Goal: Task Accomplishment & Management: Complete application form

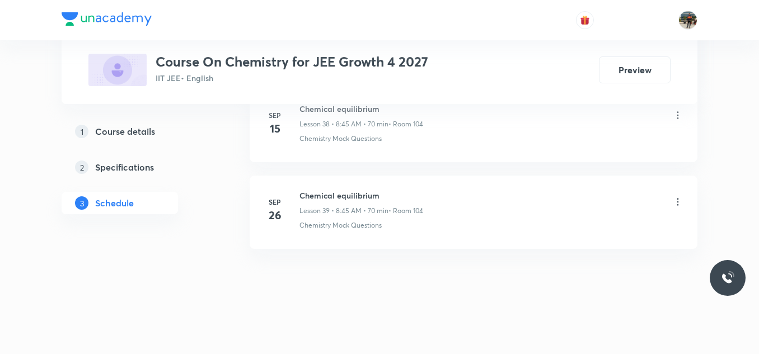
click at [324, 196] on h6 "Chemical equilibrium" at bounding box center [361, 196] width 124 height 12
copy h6 "Chemical equilibrium"
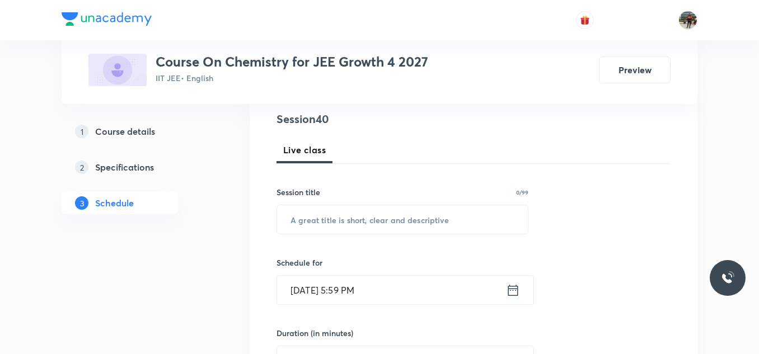
scroll to position [131, 0]
click at [316, 219] on input "text" at bounding box center [402, 219] width 251 height 29
paste input "Chemical equilibrium"
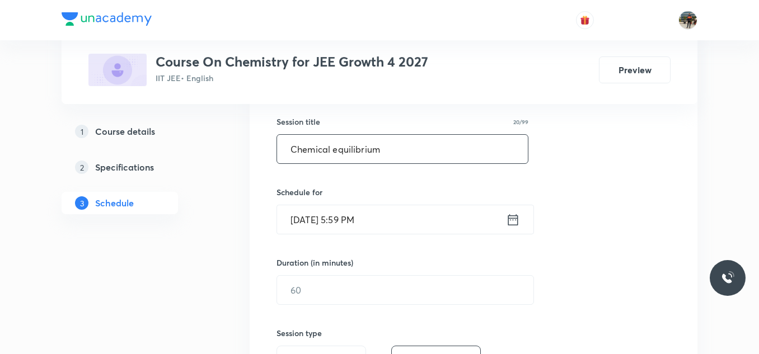
scroll to position [205, 0]
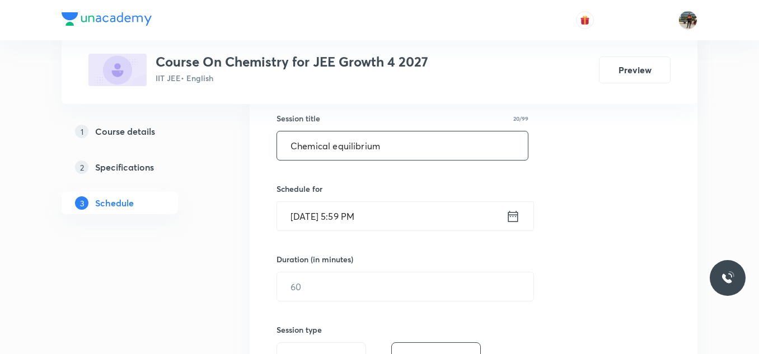
type input "Chemical equilibrium"
click at [512, 221] on icon at bounding box center [513, 217] width 14 height 16
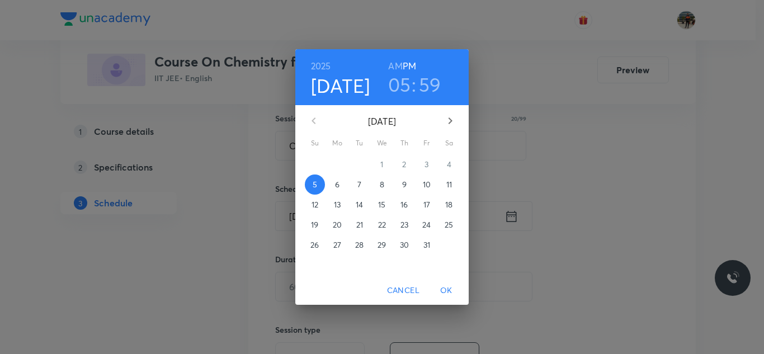
click at [335, 182] on p "6" at bounding box center [337, 184] width 4 height 11
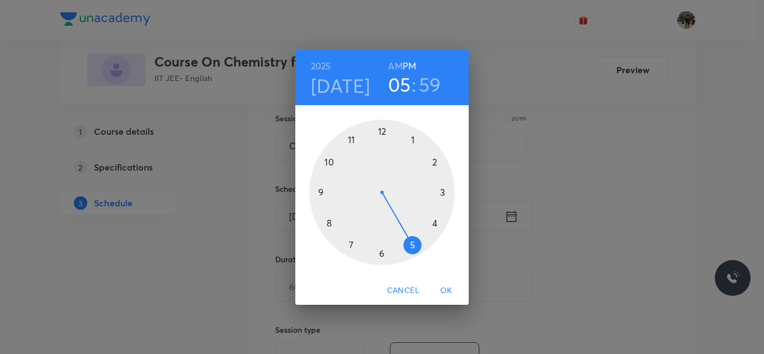
click at [392, 62] on h6 "AM" at bounding box center [395, 66] width 14 height 16
click at [329, 223] on div at bounding box center [381, 192] width 145 height 145
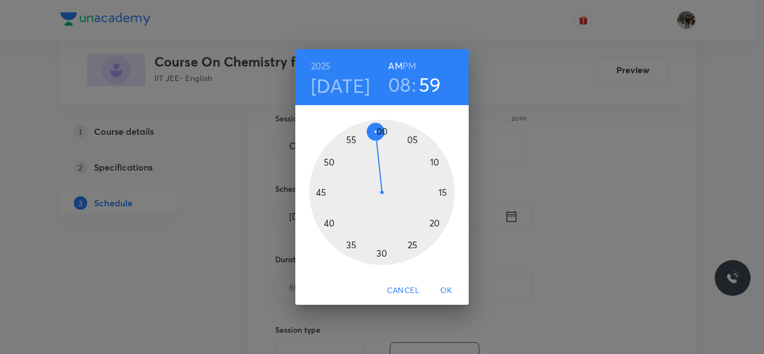
click at [320, 191] on div at bounding box center [381, 192] width 145 height 145
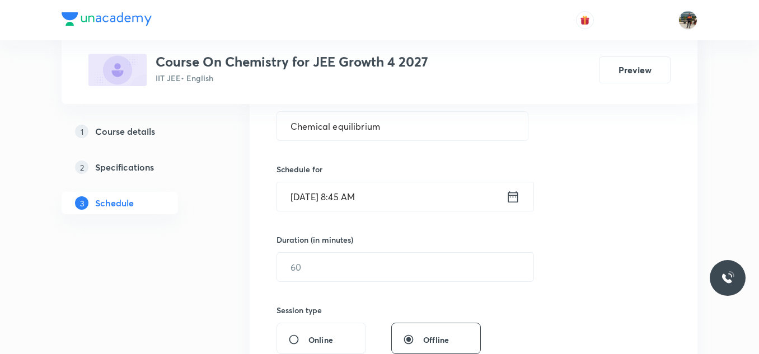
scroll to position [225, 0]
click at [317, 270] on input "text" at bounding box center [405, 266] width 256 height 29
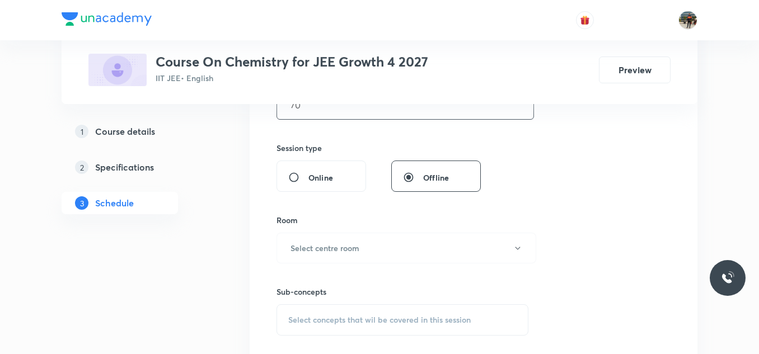
scroll to position [411, 0]
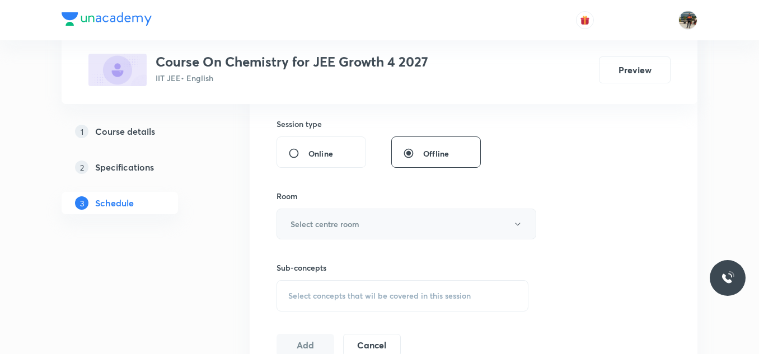
type input "70"
click at [311, 236] on button "Select centre room" at bounding box center [406, 224] width 260 height 31
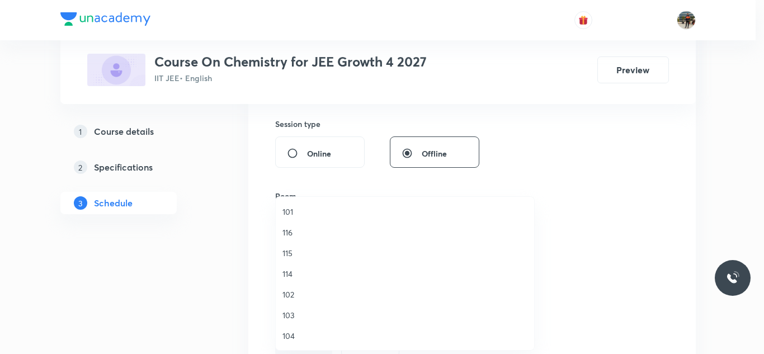
click at [289, 342] on li "104" at bounding box center [405, 336] width 258 height 21
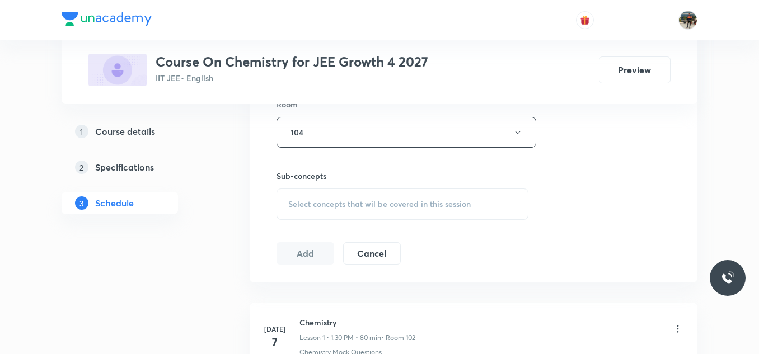
scroll to position [506, 0]
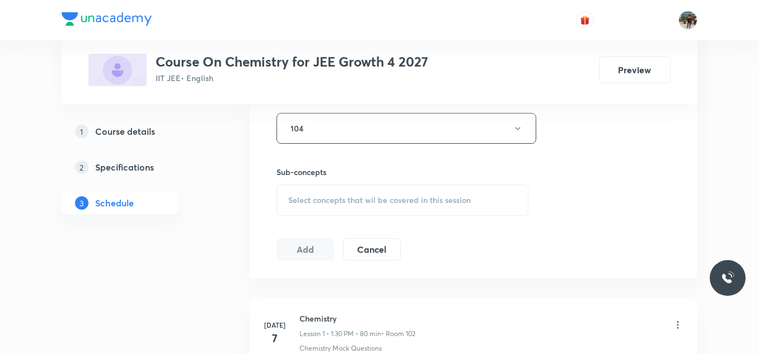
click at [307, 194] on div "Select concepts that wil be covered in this session" at bounding box center [402, 200] width 252 height 31
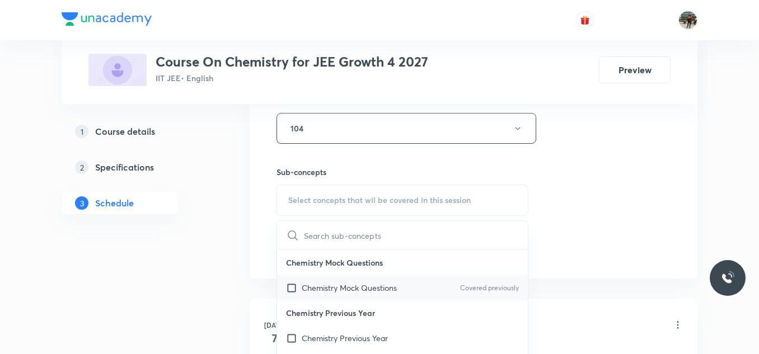
click at [291, 291] on input "checkbox" at bounding box center [294, 288] width 16 height 12
checkbox input "true"
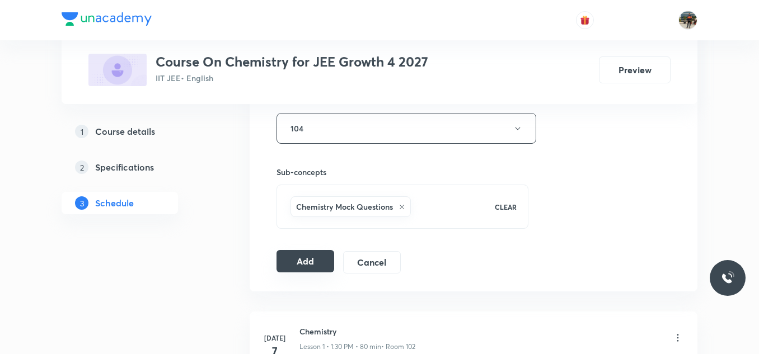
click at [304, 258] on button "Add" at bounding box center [305, 261] width 58 height 22
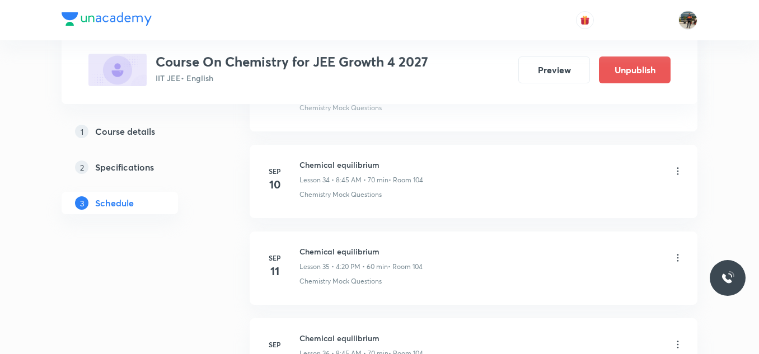
scroll to position [3498, 0]
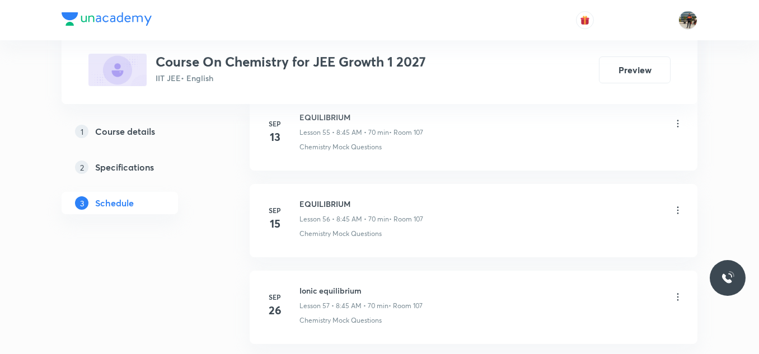
scroll to position [5486, 0]
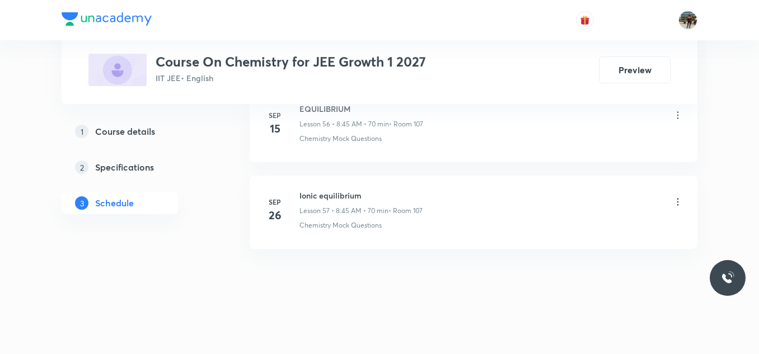
click at [314, 201] on h6 "Ionic equilibrium" at bounding box center [360, 196] width 123 height 12
click at [332, 195] on h6 "Ionic equilibrium" at bounding box center [360, 196] width 123 height 12
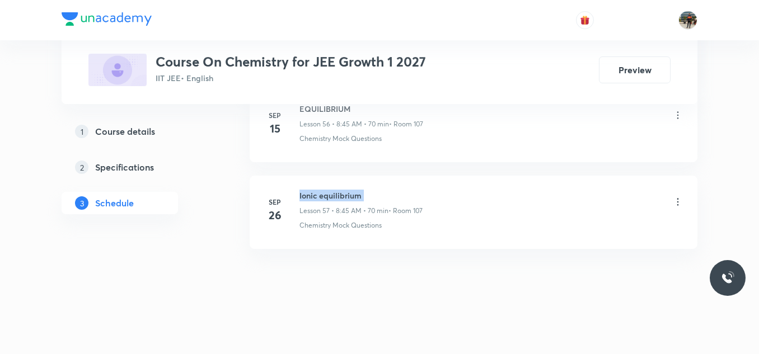
copy h6 "Ionic equilibrium"
click at [332, 195] on h6 "Ionic equilibrium" at bounding box center [360, 196] width 123 height 12
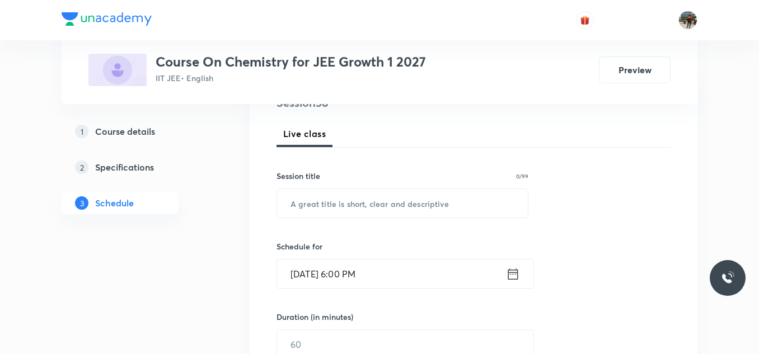
scroll to position [148, 0]
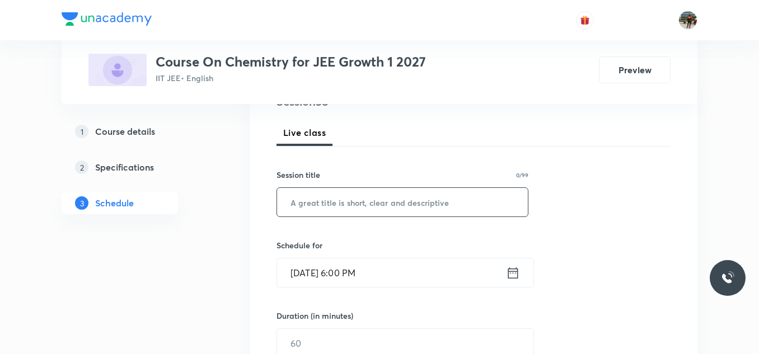
click at [332, 195] on input "text" at bounding box center [402, 202] width 251 height 29
paste input "Ionic equilibrium"
type input "Ionic equilibrium"
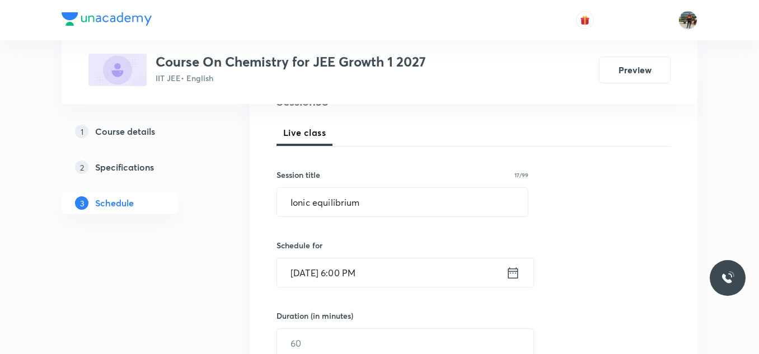
click at [515, 272] on icon at bounding box center [513, 273] width 14 height 16
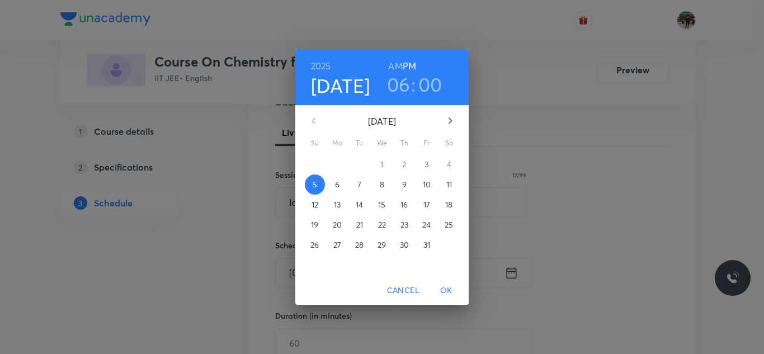
click at [332, 180] on span "6" at bounding box center [337, 184] width 20 height 11
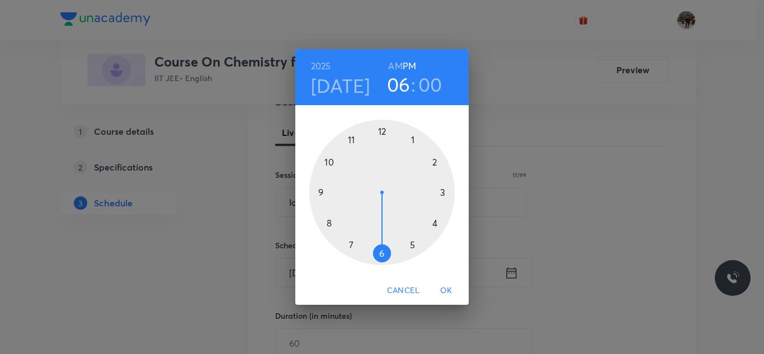
click at [392, 62] on h6 "AM" at bounding box center [395, 66] width 14 height 16
click at [331, 223] on div at bounding box center [381, 192] width 145 height 145
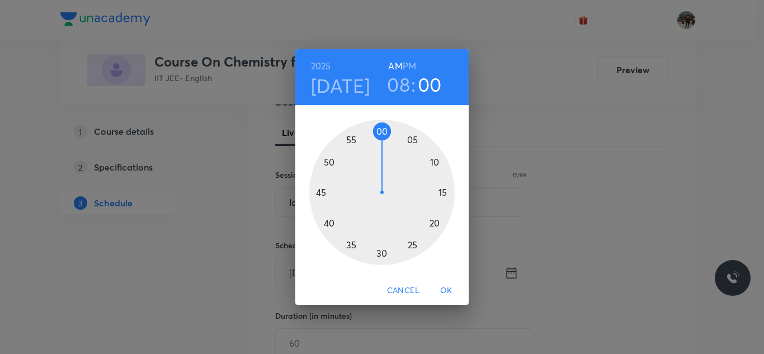
click at [319, 191] on div at bounding box center [381, 192] width 145 height 145
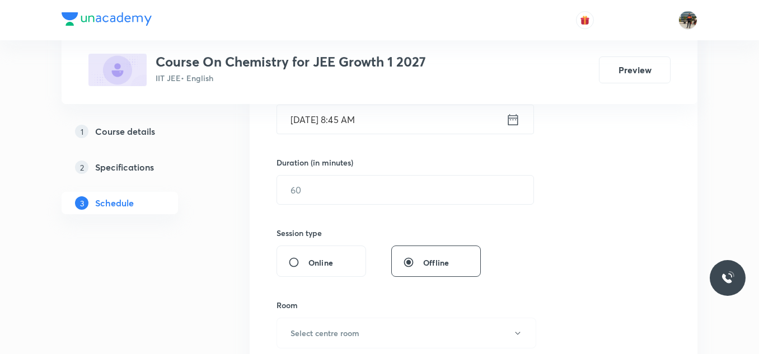
scroll to position [302, 0]
click at [319, 210] on div "Session 58 Live class Session title 17/99 Ionic equilibrium ​ Schedule for Oct …" at bounding box center [473, 202] width 394 height 525
click at [314, 180] on input "text" at bounding box center [405, 189] width 256 height 29
type input "8"
type input "70"
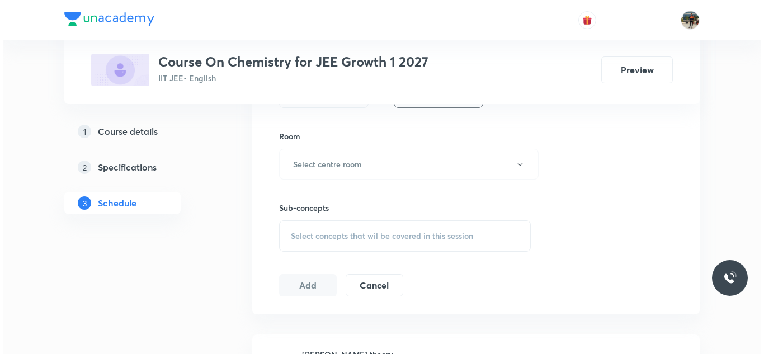
scroll to position [471, 0]
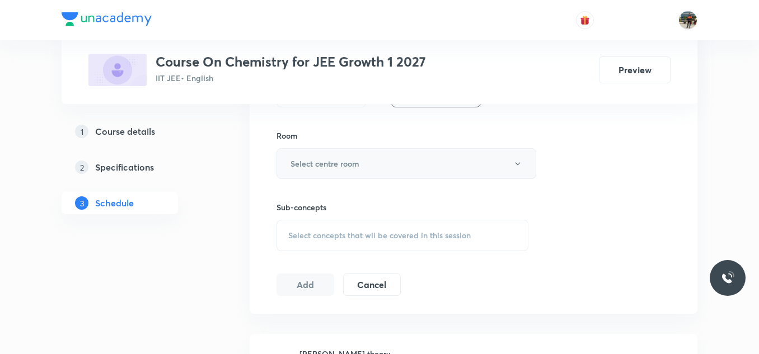
click at [314, 164] on h6 "Select centre room" at bounding box center [324, 164] width 69 height 12
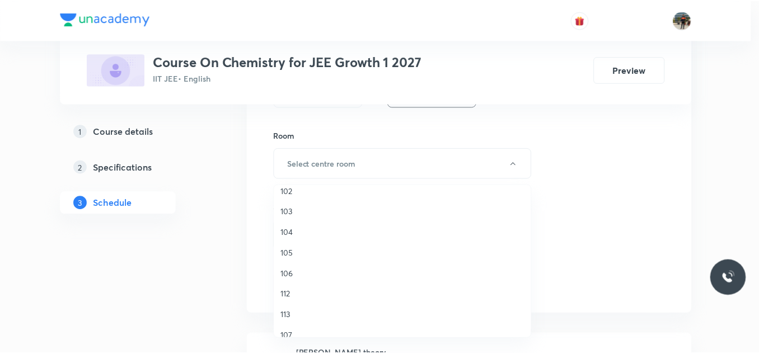
scroll to position [92, 0]
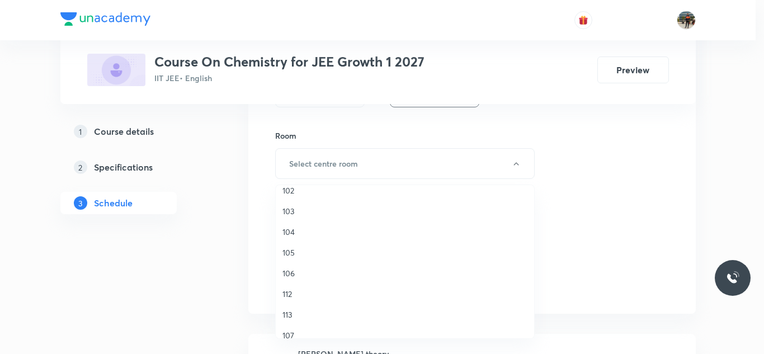
click at [284, 333] on span "107" at bounding box center [405, 336] width 245 height 12
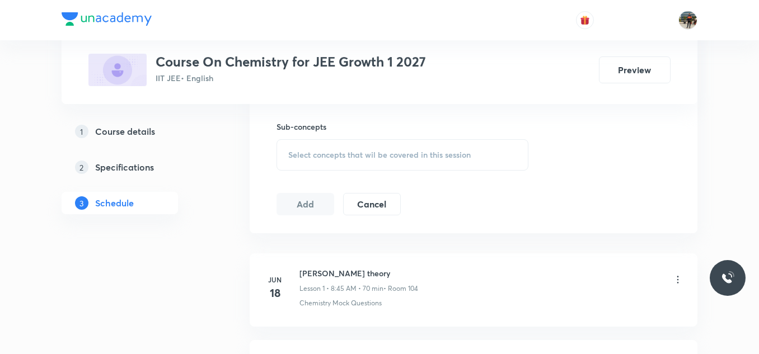
scroll to position [554, 0]
click at [299, 151] on span "Select concepts that wil be covered in this session" at bounding box center [379, 152] width 182 height 9
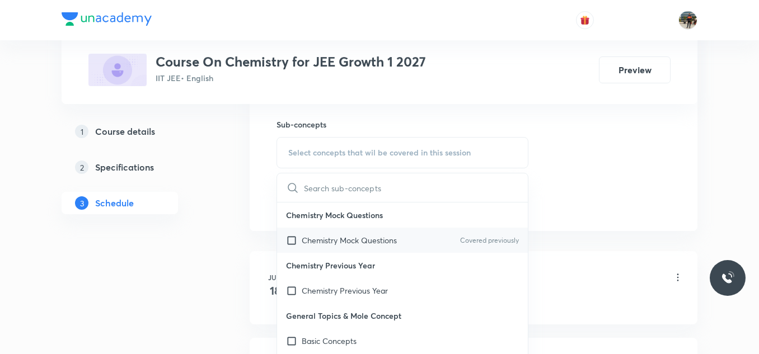
click at [290, 241] on input "checkbox" at bounding box center [294, 240] width 16 height 12
checkbox input "true"
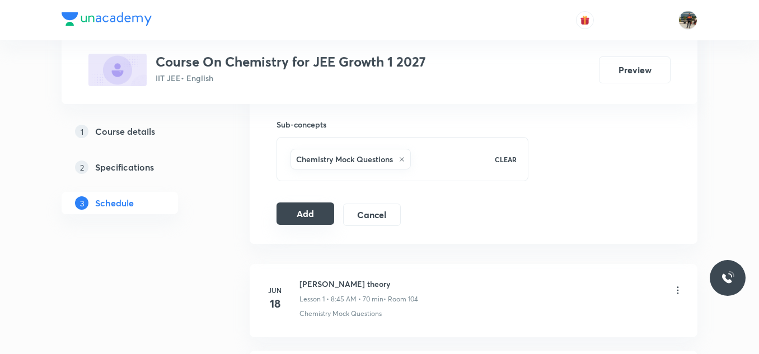
click at [298, 214] on button "Add" at bounding box center [305, 214] width 58 height 22
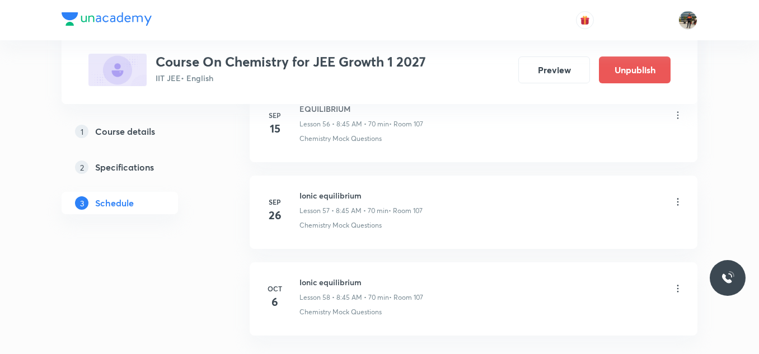
scroll to position [5059, 0]
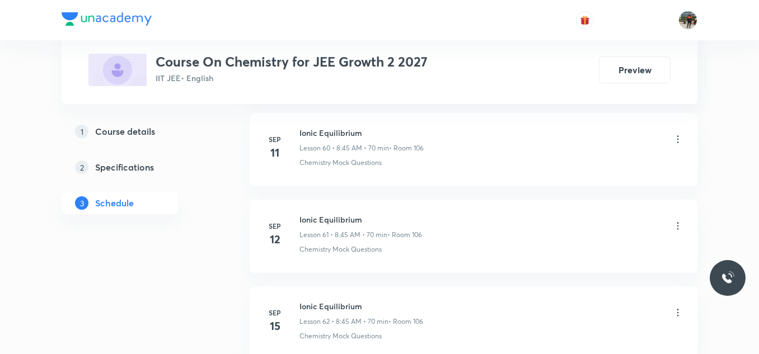
scroll to position [5920, 0]
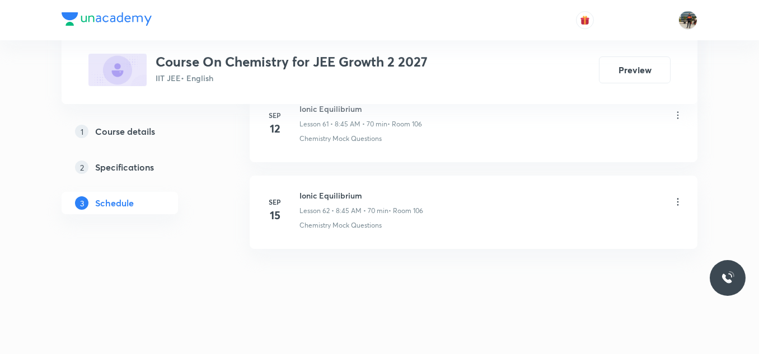
click at [312, 195] on h6 "Ionic Equilibrium" at bounding box center [361, 196] width 124 height 12
copy h6 "Ionic Equilibrium"
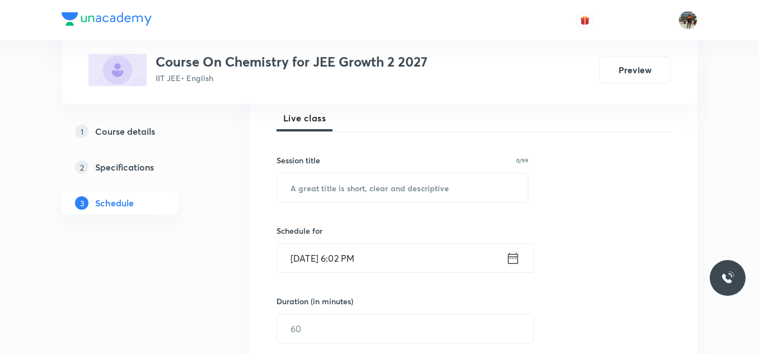
scroll to position [162, 0]
click at [312, 195] on input "text" at bounding box center [402, 188] width 251 height 29
paste input "Ionic Equilibrium"
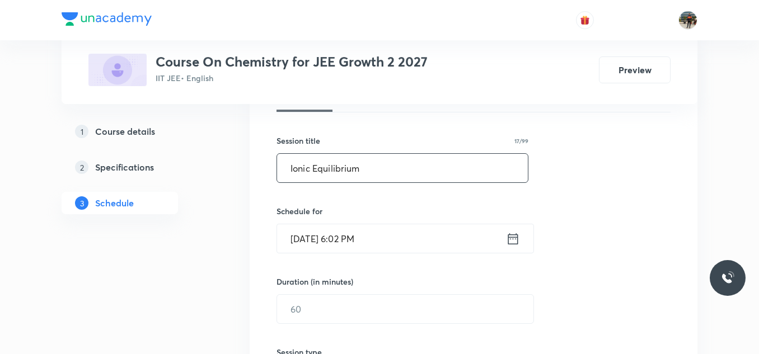
scroll to position [186, 0]
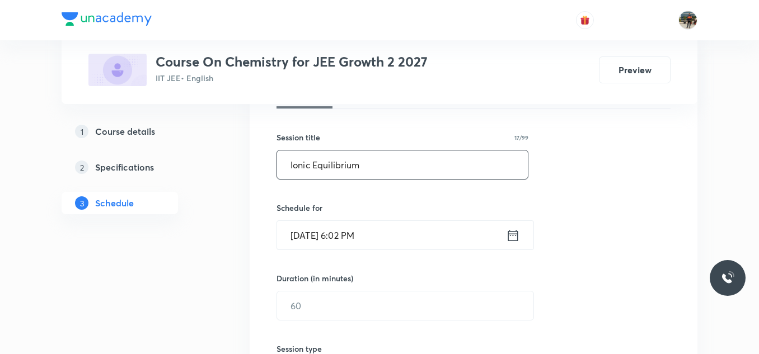
type input "Ionic Equilibrium"
click at [511, 238] on icon at bounding box center [513, 236] width 14 height 16
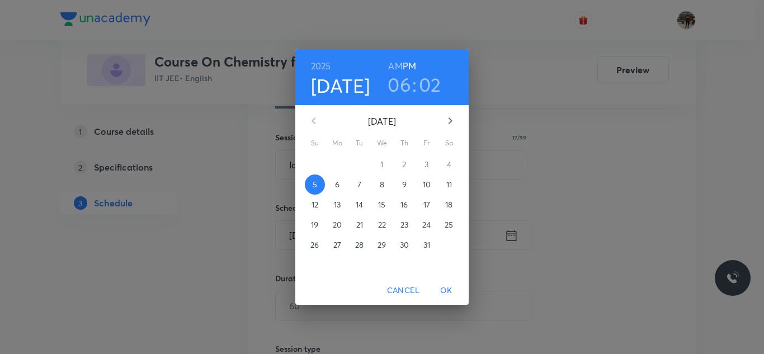
click at [340, 180] on span "6" at bounding box center [337, 184] width 20 height 11
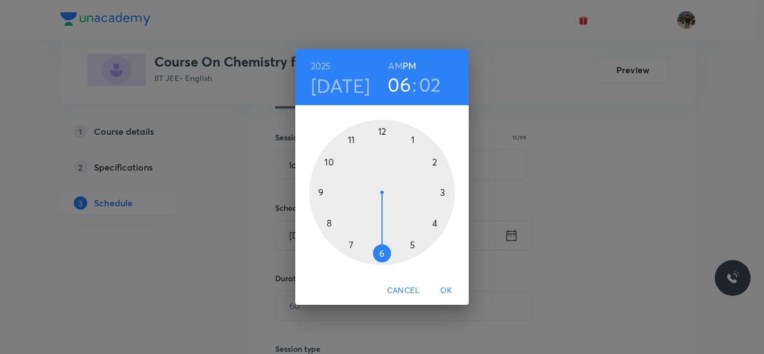
click at [389, 68] on h6 "AM" at bounding box center [395, 66] width 14 height 16
click at [330, 221] on div at bounding box center [381, 192] width 145 height 145
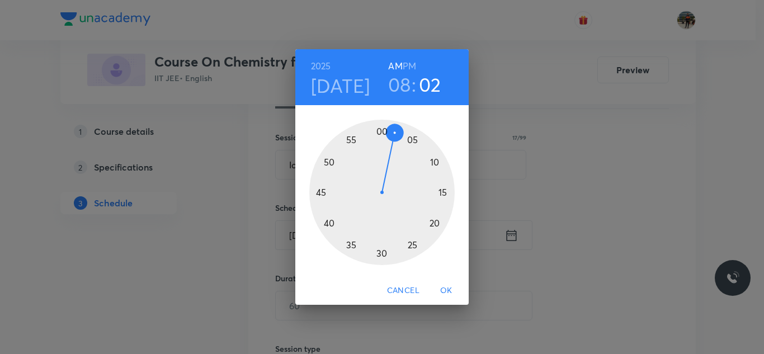
click at [319, 195] on div at bounding box center [381, 192] width 145 height 145
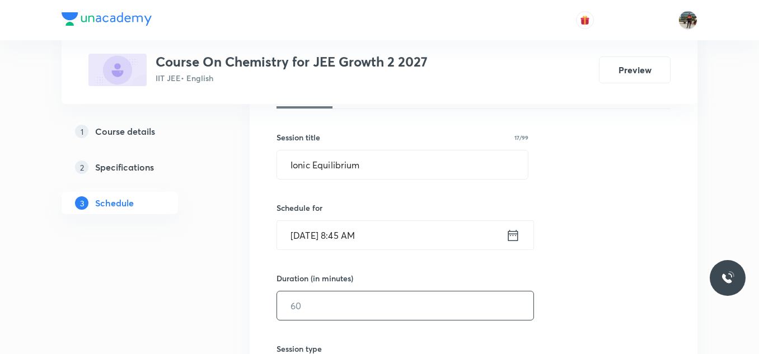
click at [297, 300] on input "text" at bounding box center [405, 306] width 256 height 29
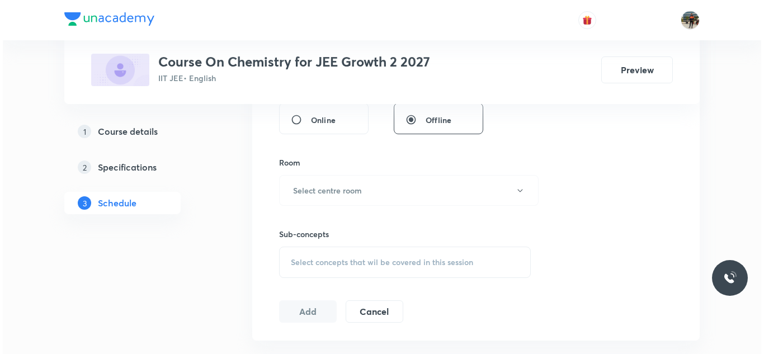
scroll to position [445, 0]
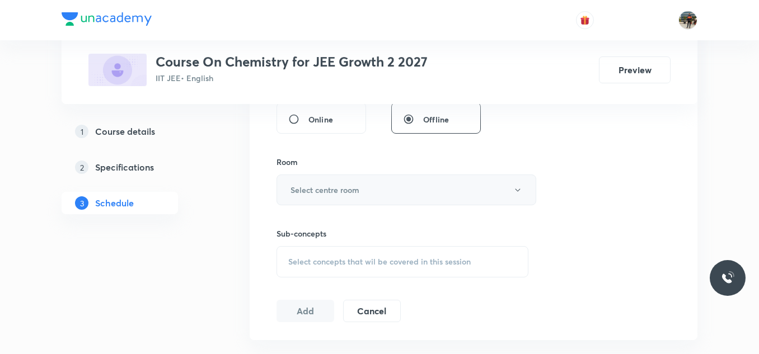
type input "70"
click at [303, 188] on h6 "Select centre room" at bounding box center [324, 190] width 69 height 12
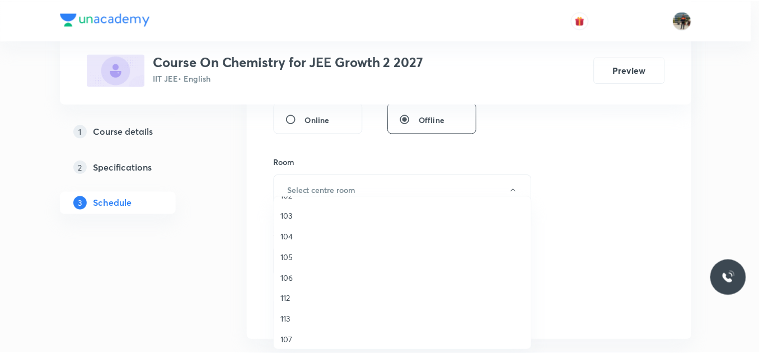
scroll to position [100, 0]
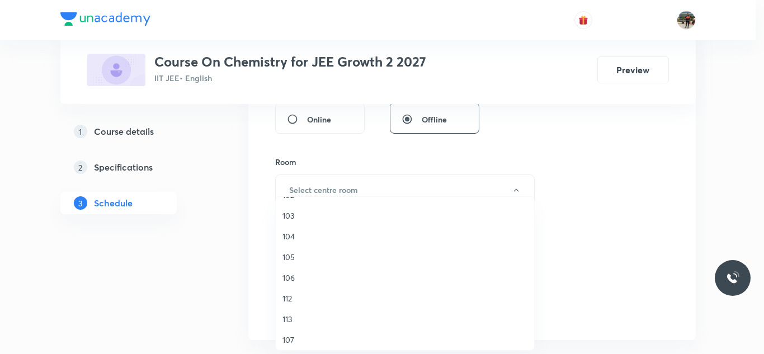
click at [295, 278] on span "106" at bounding box center [405, 278] width 245 height 12
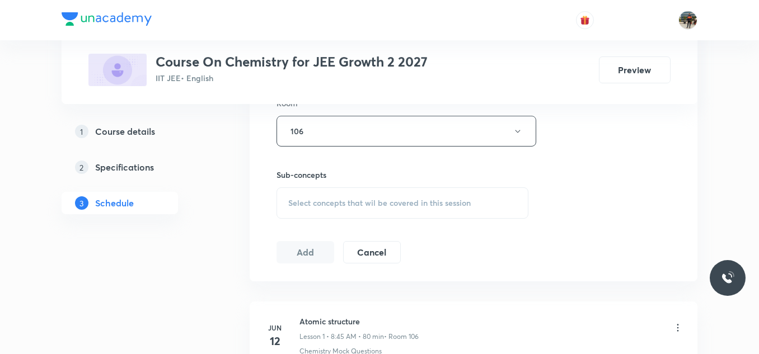
scroll to position [511, 0]
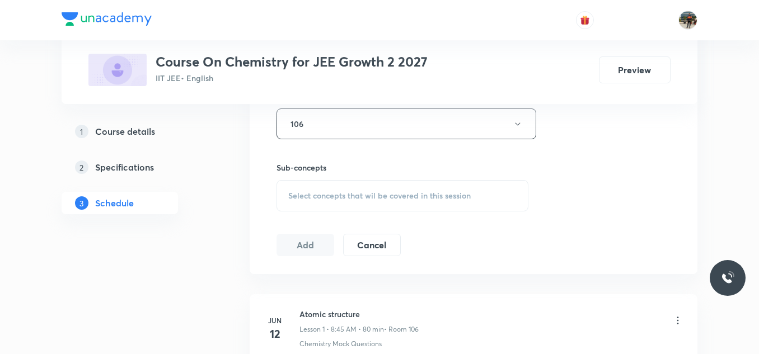
click at [309, 182] on div "Select concepts that wil be covered in this session" at bounding box center [402, 195] width 252 height 31
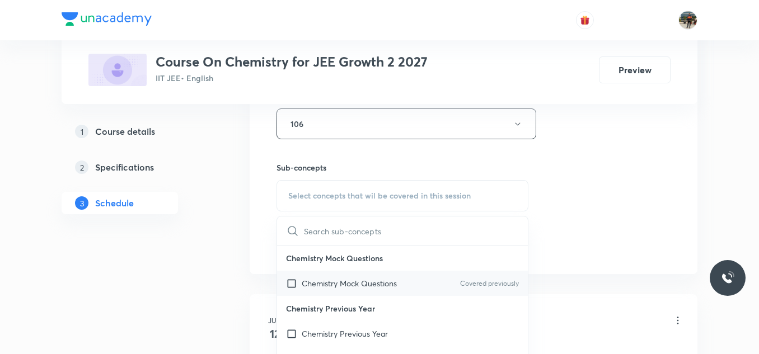
click at [292, 284] on input "checkbox" at bounding box center [294, 284] width 16 height 12
checkbox input "true"
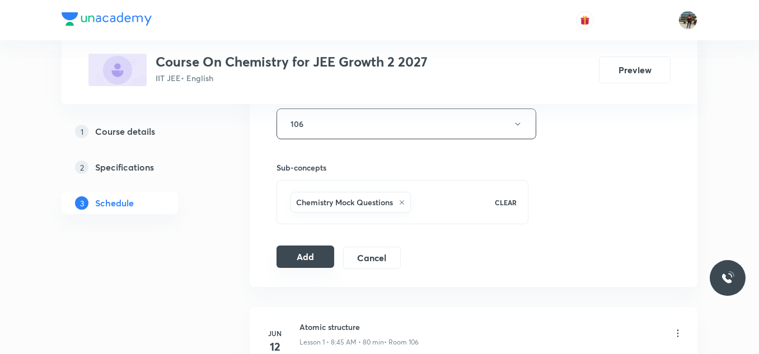
click at [318, 250] on button "Add" at bounding box center [305, 257] width 58 height 22
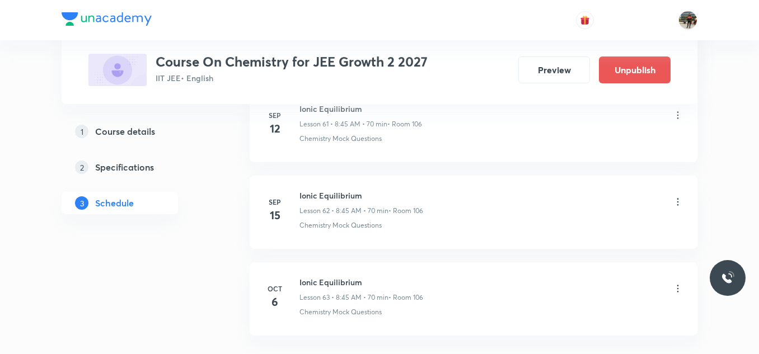
scroll to position [5492, 0]
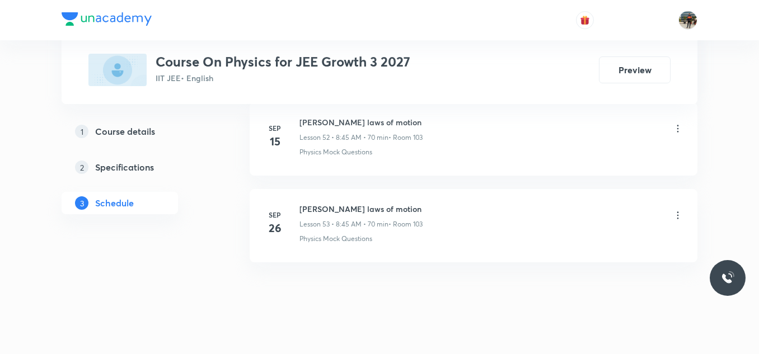
scroll to position [5211, 0]
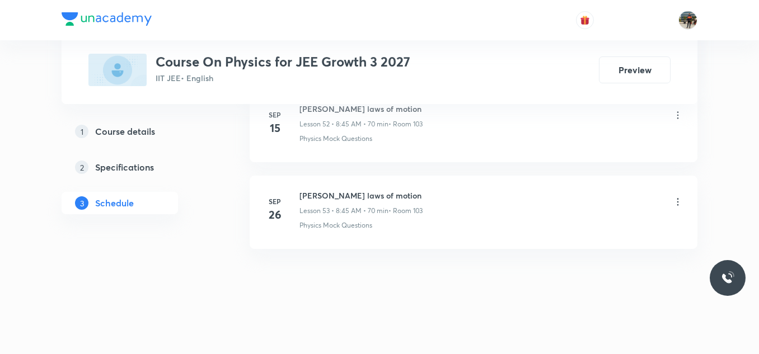
click at [341, 185] on li "Sep 26 Newton laws of motion Lesson 53 • 8:45 AM • 70 min • Room 103 Physics Mo…" at bounding box center [474, 212] width 448 height 73
copy h6 "Newton laws of motion"
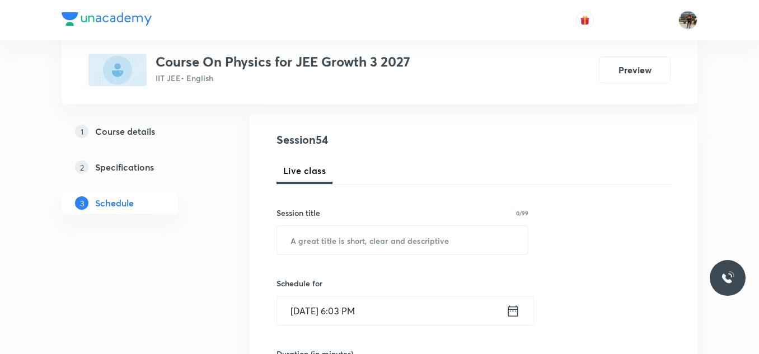
scroll to position [125, 0]
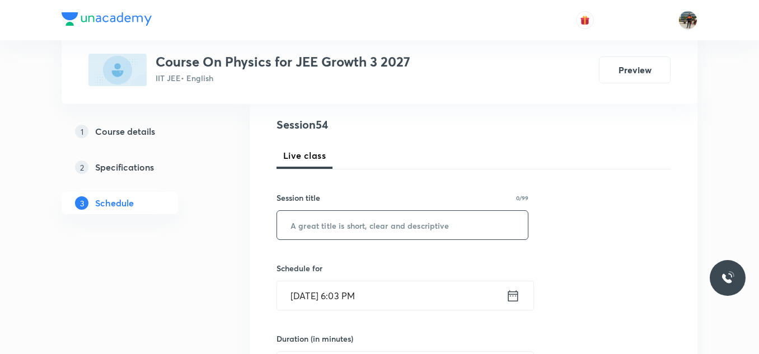
click at [321, 227] on input "text" at bounding box center [402, 225] width 251 height 29
paste input "Newton laws of motion"
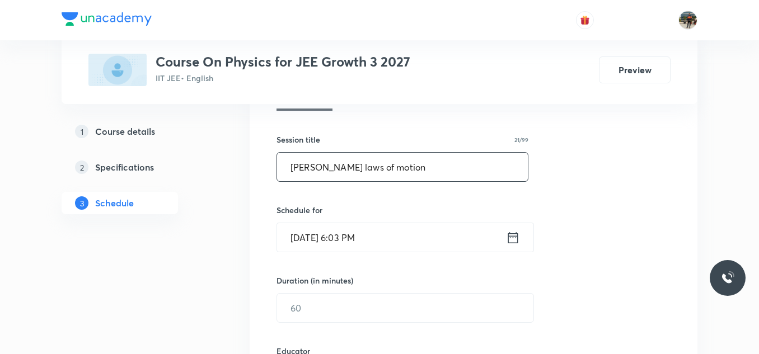
scroll to position [187, 0]
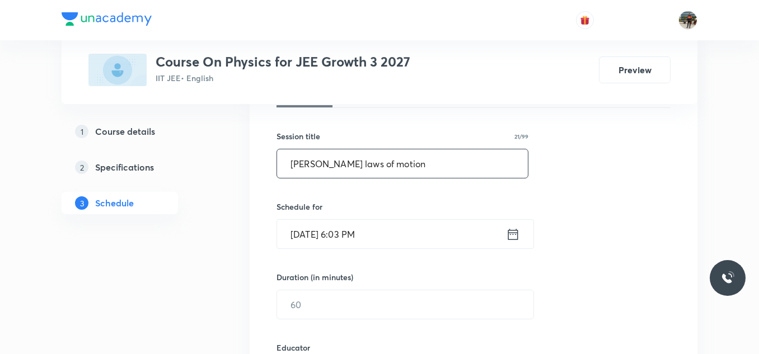
type input "Newton laws of motion"
click at [510, 236] on icon at bounding box center [513, 235] width 14 height 16
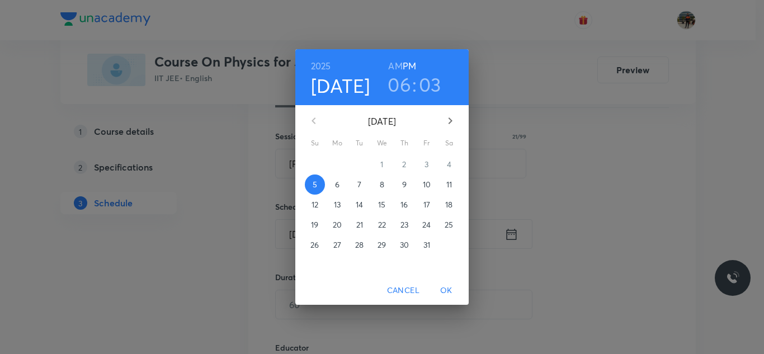
click at [330, 186] on span "6" at bounding box center [337, 184] width 20 height 11
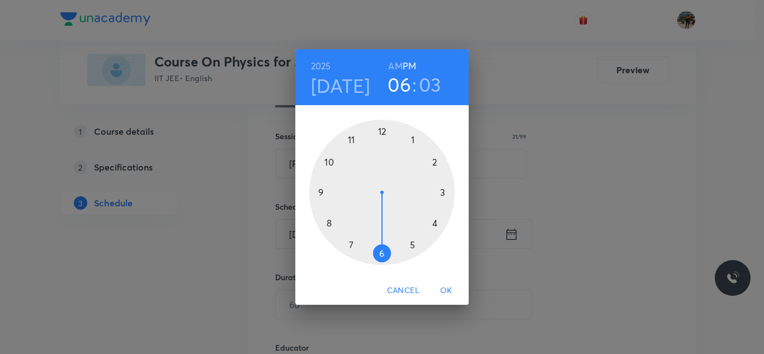
click at [388, 71] on div "2025 Oct 6 06 : 03 AM PM" at bounding box center [382, 77] width 156 height 38
click at [393, 65] on h6 "AM" at bounding box center [395, 66] width 14 height 16
click at [329, 220] on div at bounding box center [381, 192] width 145 height 145
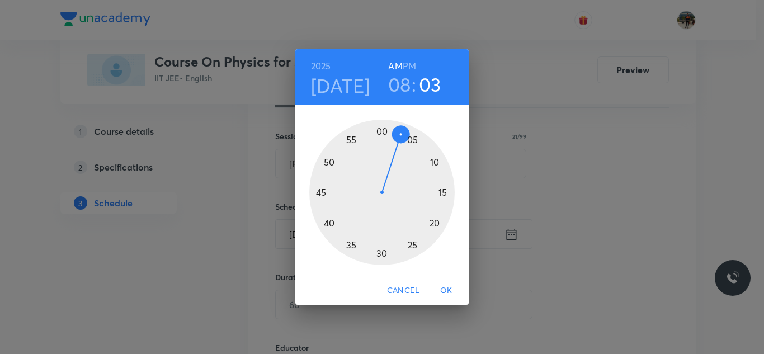
click at [322, 191] on div at bounding box center [381, 192] width 145 height 145
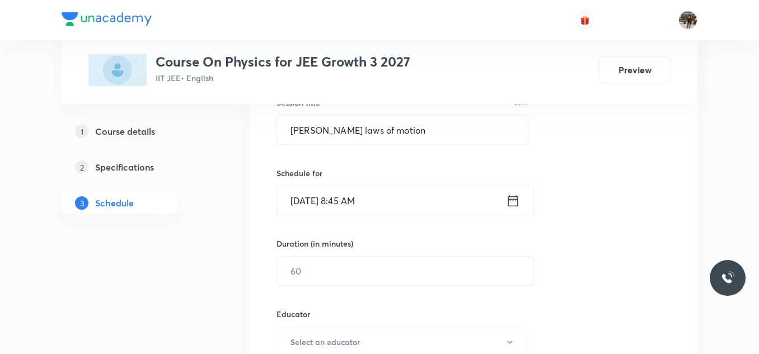
scroll to position [221, 0]
click at [297, 272] on input "text" at bounding box center [405, 270] width 256 height 29
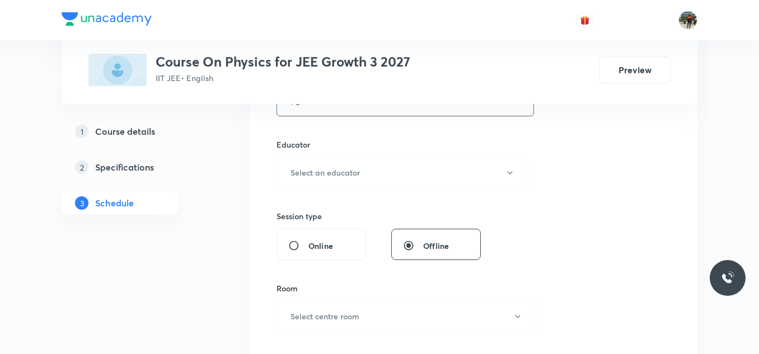
scroll to position [389, 0]
type input "70"
click at [301, 168] on h6 "Select an educator" at bounding box center [324, 174] width 69 height 12
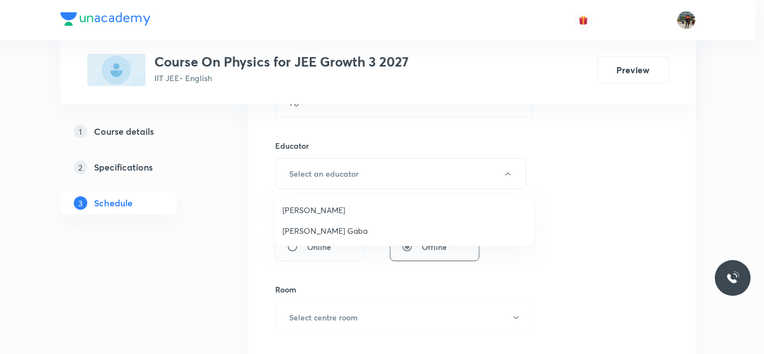
click at [285, 227] on span "Arpit Gaba" at bounding box center [405, 231] width 245 height 12
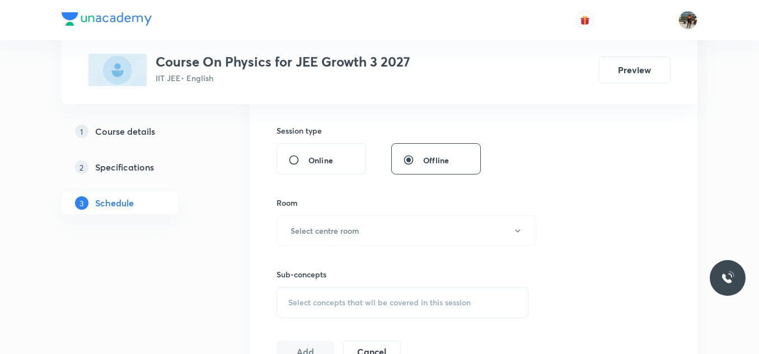
scroll to position [476, 0]
click at [304, 216] on button "Select centre room" at bounding box center [406, 230] width 260 height 31
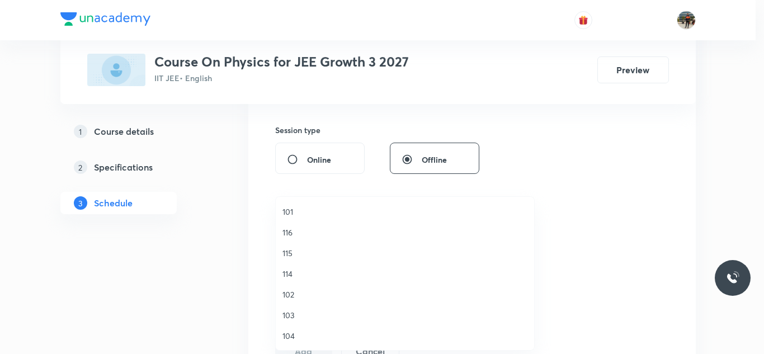
click at [287, 318] on span "103" at bounding box center [405, 315] width 245 height 12
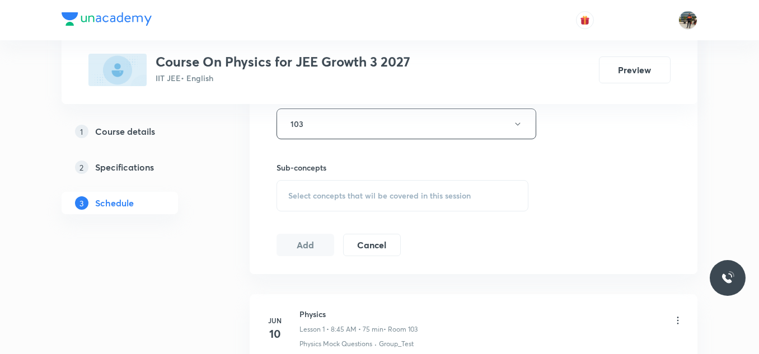
scroll to position [584, 0]
click at [279, 204] on div "Select concepts that wil be covered in this session" at bounding box center [402, 194] width 252 height 31
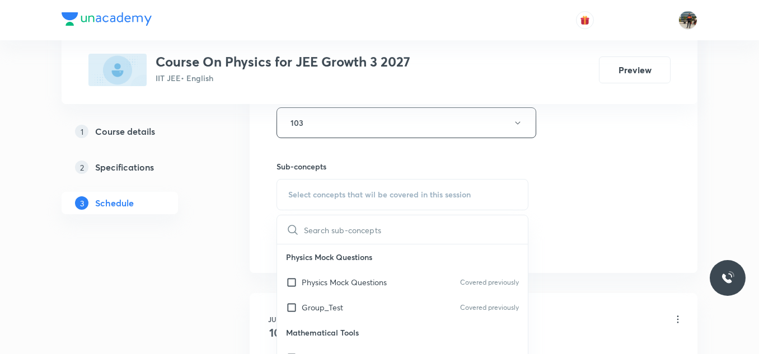
drag, startPoint x: 289, startPoint y: 280, endPoint x: 225, endPoint y: 283, distance: 64.4
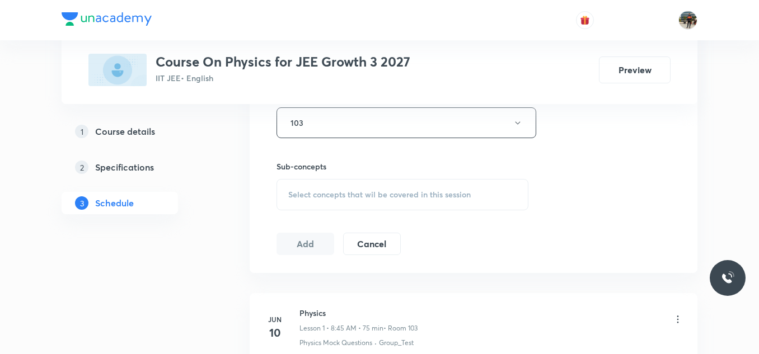
click at [307, 205] on div "Select concepts that wil be covered in this session" at bounding box center [402, 194] width 252 height 31
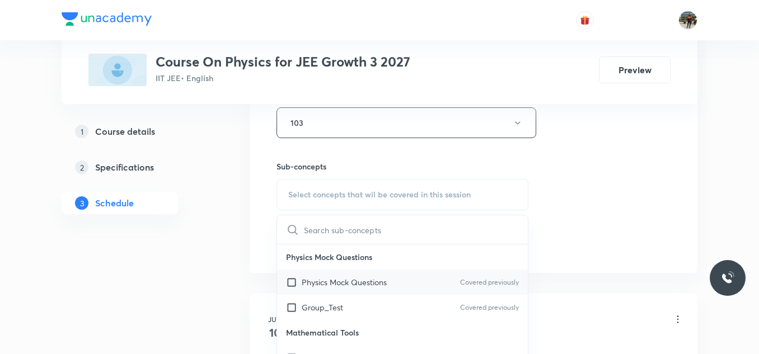
click at [293, 285] on input "checkbox" at bounding box center [294, 282] width 16 height 12
checkbox input "true"
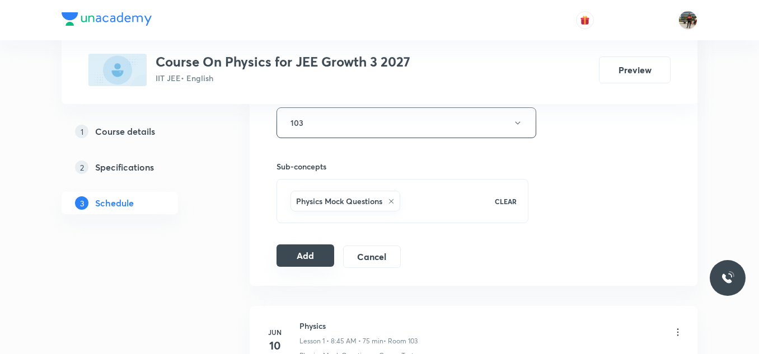
click at [292, 255] on button "Add" at bounding box center [305, 256] width 58 height 22
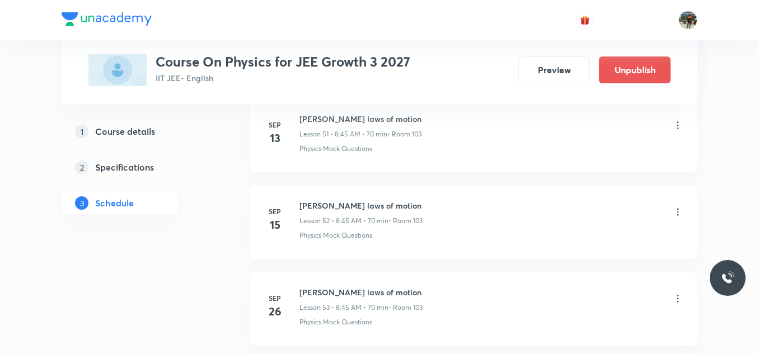
scroll to position [4712, 0]
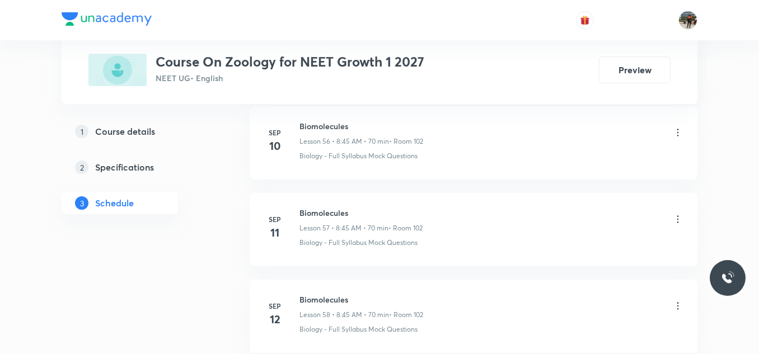
scroll to position [5833, 0]
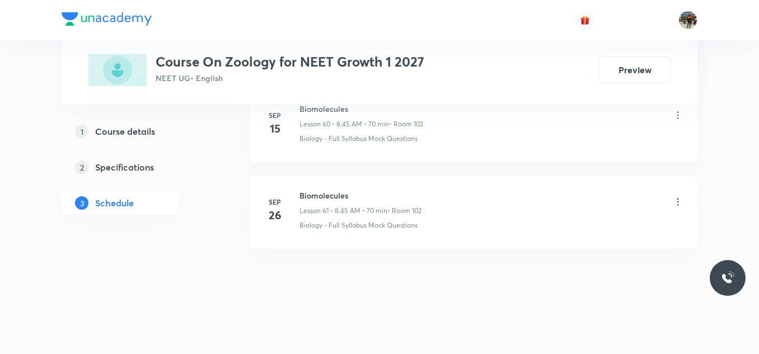
click at [320, 198] on h6 "Biomolecules" at bounding box center [360, 196] width 122 height 12
copy h6 "Biomolecules"
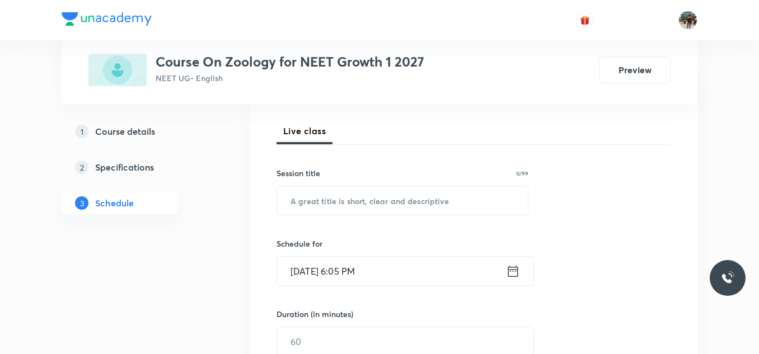
scroll to position [153, 0]
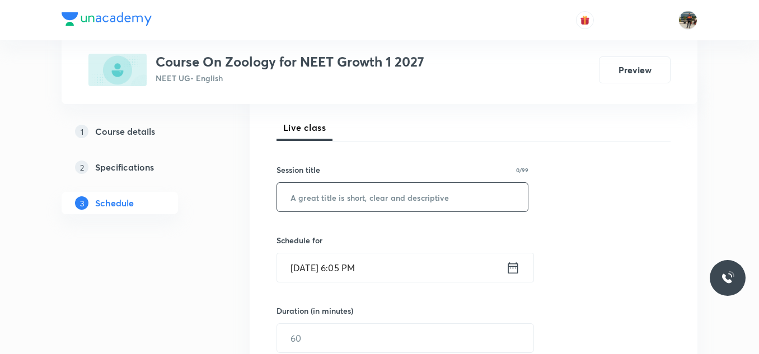
click at [320, 198] on input "text" at bounding box center [402, 197] width 251 height 29
paste input "Biomolecules"
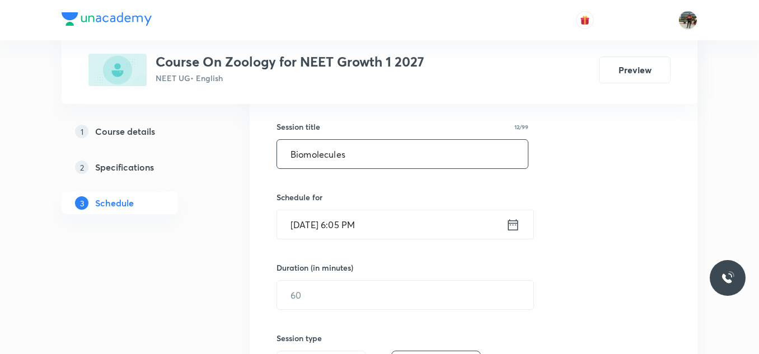
type input "Biomolecules"
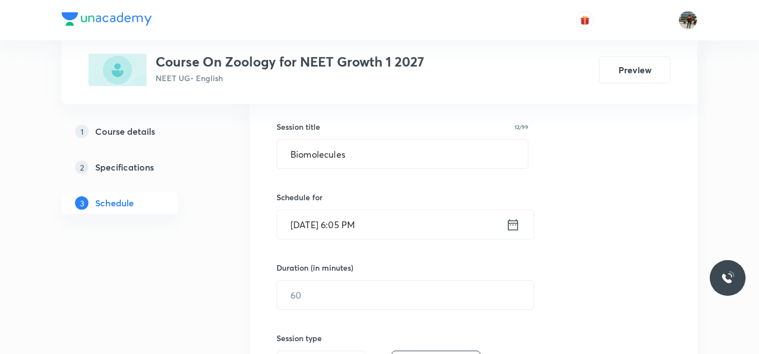
click at [511, 223] on icon at bounding box center [513, 224] width 10 height 11
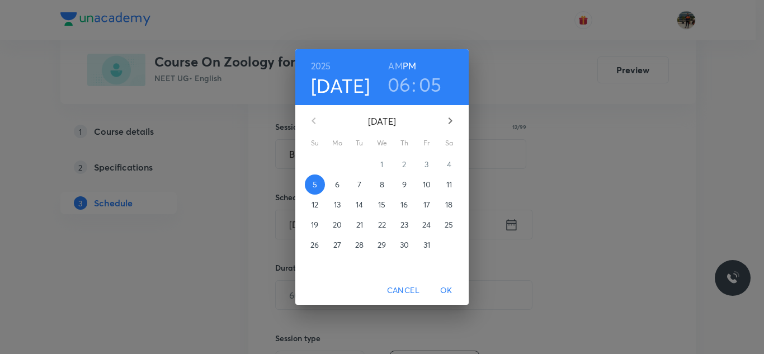
click at [333, 190] on span "6" at bounding box center [337, 184] width 20 height 11
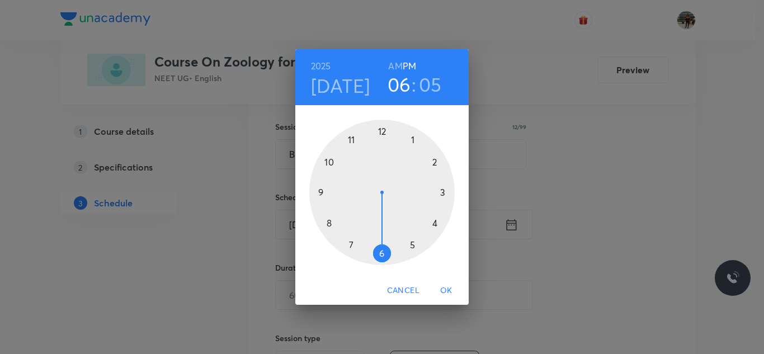
click at [394, 61] on h6 "AM" at bounding box center [395, 66] width 14 height 16
click at [330, 224] on div at bounding box center [381, 192] width 145 height 145
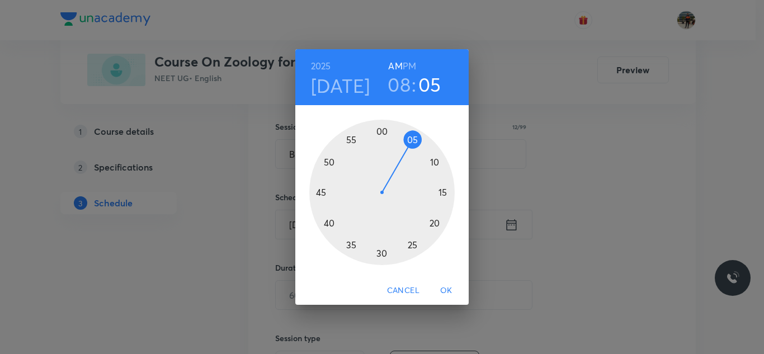
click at [321, 192] on div at bounding box center [381, 192] width 145 height 145
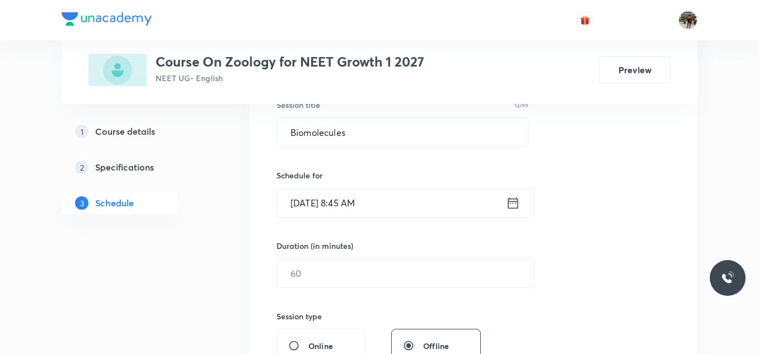
scroll to position [228, 0]
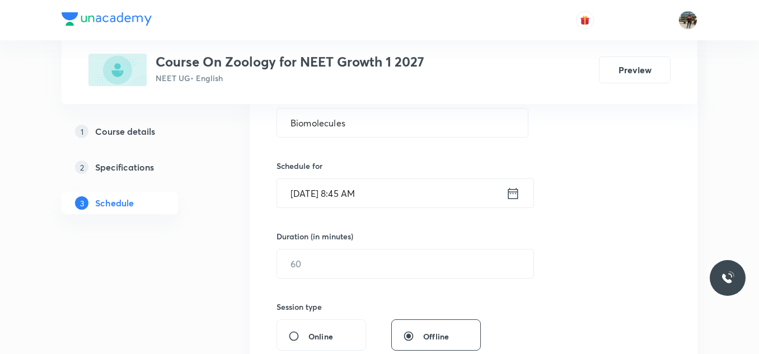
click at [307, 247] on div "Duration (in minutes) ​" at bounding box center [378, 255] width 204 height 48
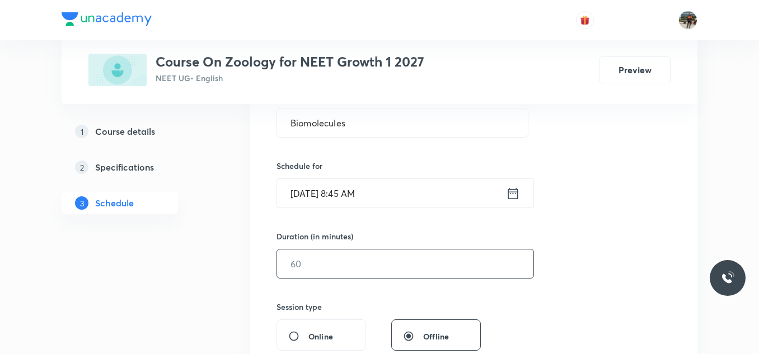
click at [299, 260] on input "text" at bounding box center [405, 264] width 256 height 29
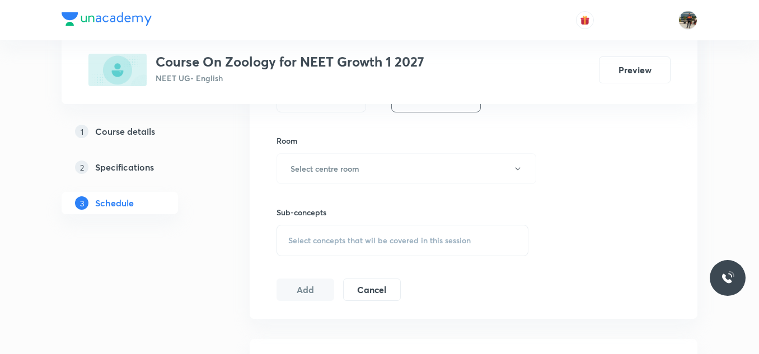
scroll to position [467, 0]
type input "70"
click at [307, 170] on h6 "Select centre room" at bounding box center [324, 168] width 69 height 12
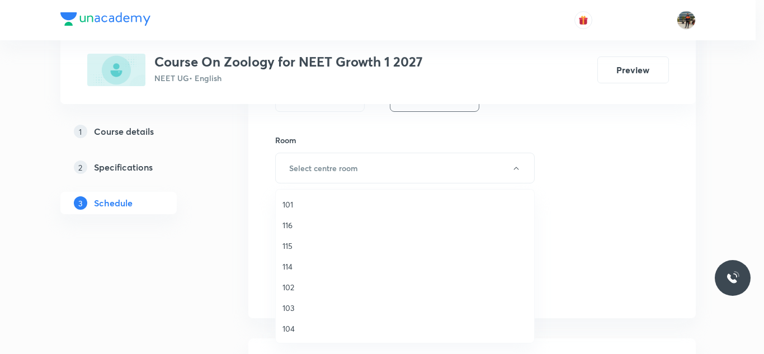
click at [294, 285] on span "102" at bounding box center [405, 287] width 245 height 12
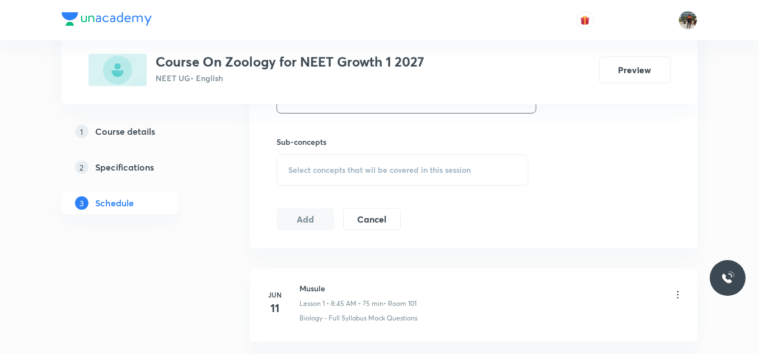
scroll to position [542, 0]
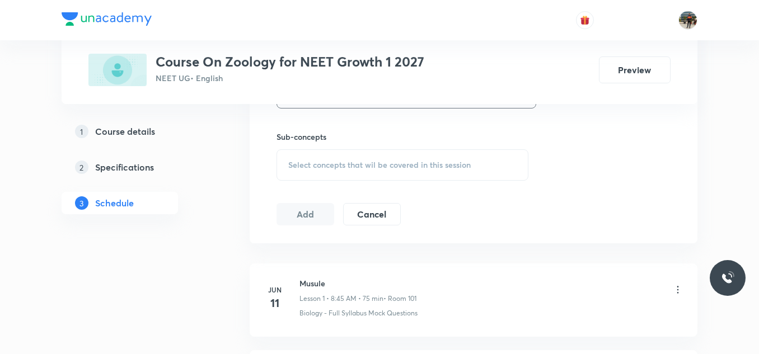
click at [309, 165] on span "Select concepts that wil be covered in this session" at bounding box center [379, 165] width 182 height 9
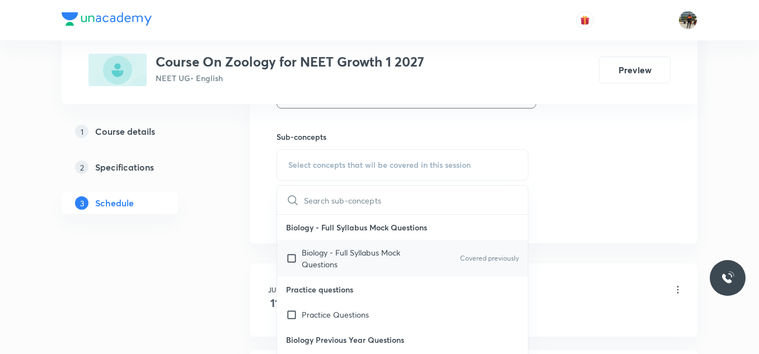
click at [291, 257] on input "checkbox" at bounding box center [294, 258] width 16 height 23
checkbox input "true"
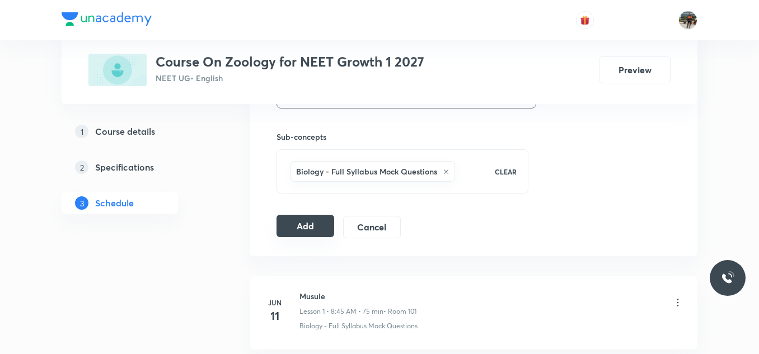
click at [289, 227] on button "Add" at bounding box center [305, 226] width 58 height 22
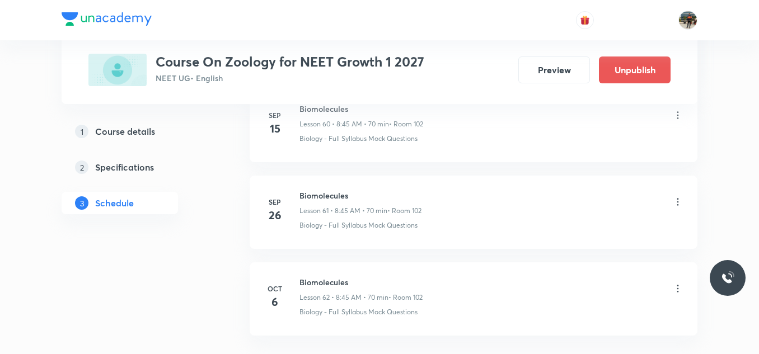
scroll to position [5405, 0]
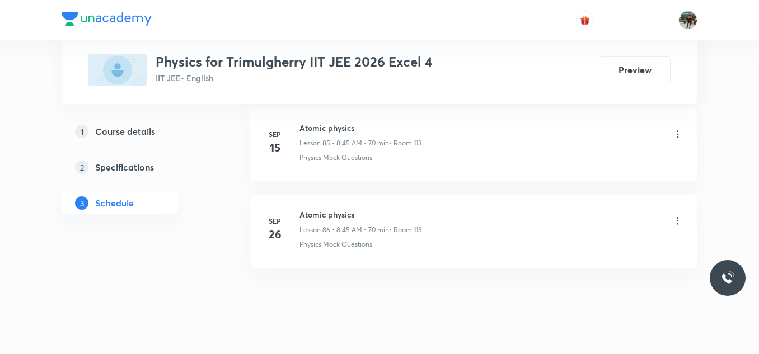
scroll to position [8073, 0]
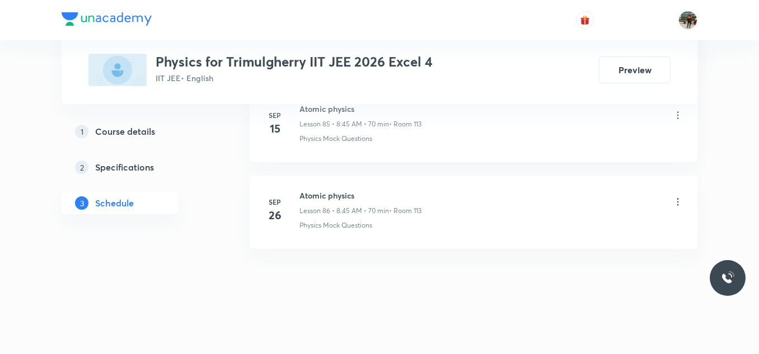
click at [342, 191] on h6 "Atomic physics" at bounding box center [360, 196] width 122 height 12
copy h6 "Atomic physics"
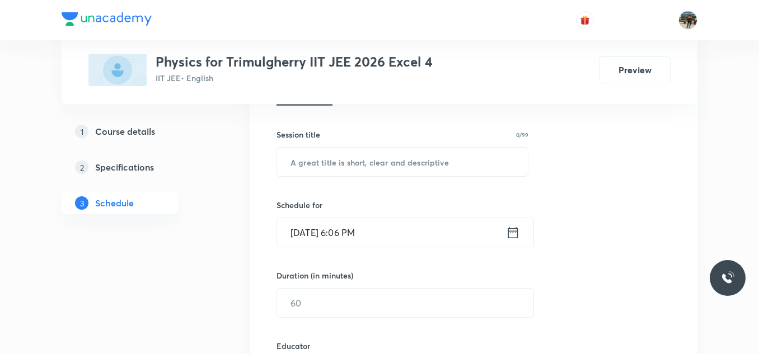
scroll to position [194, 0]
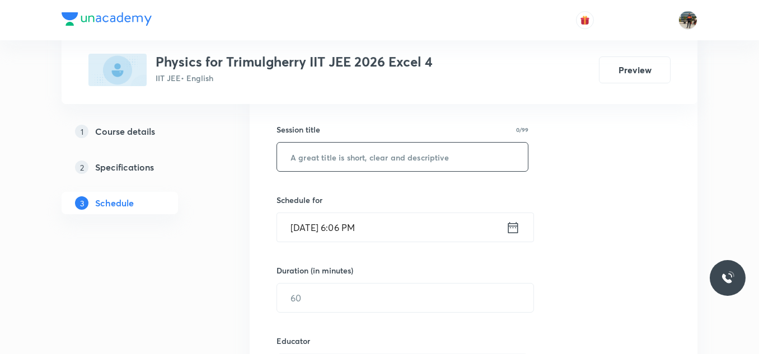
click at [332, 166] on input "text" at bounding box center [402, 157] width 251 height 29
paste input "Atomic physics"
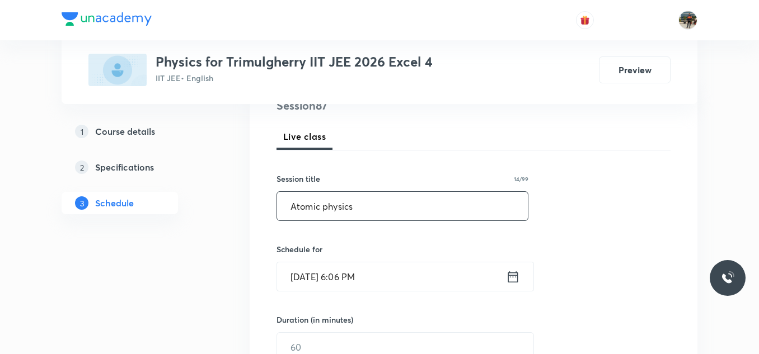
scroll to position [214, 0]
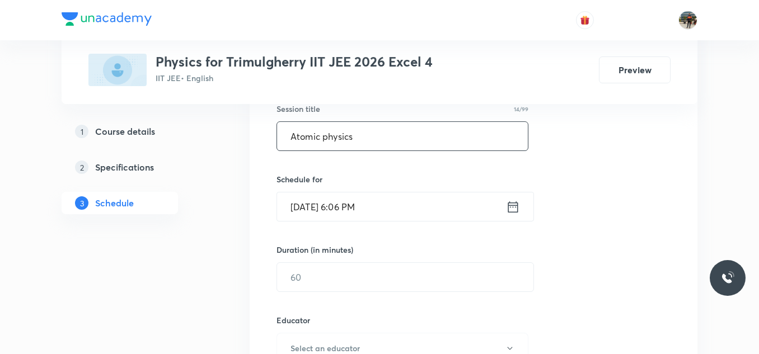
type input "Atomic physics"
click at [512, 209] on icon at bounding box center [513, 207] width 14 height 16
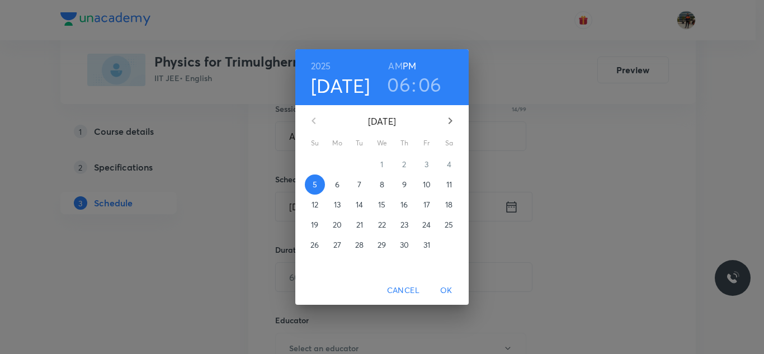
click at [336, 186] on p "6" at bounding box center [337, 184] width 4 height 11
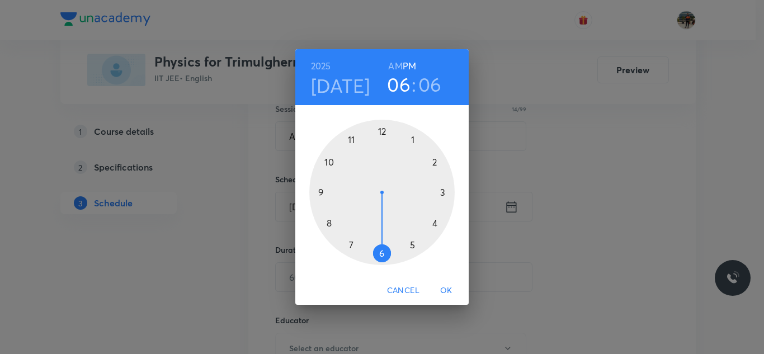
click at [393, 64] on h6 "AM" at bounding box center [395, 66] width 14 height 16
click at [328, 220] on div at bounding box center [381, 192] width 145 height 145
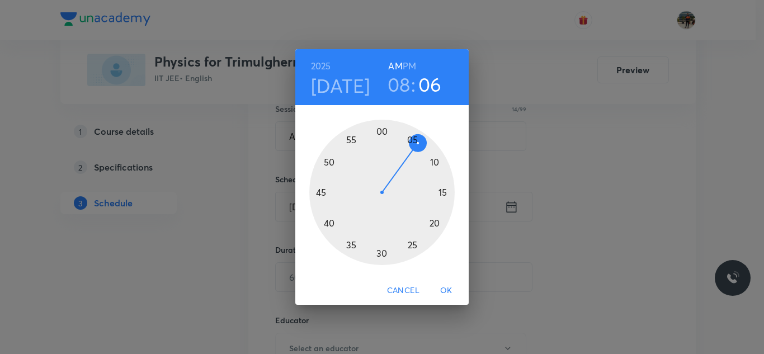
click at [317, 189] on div at bounding box center [381, 192] width 145 height 145
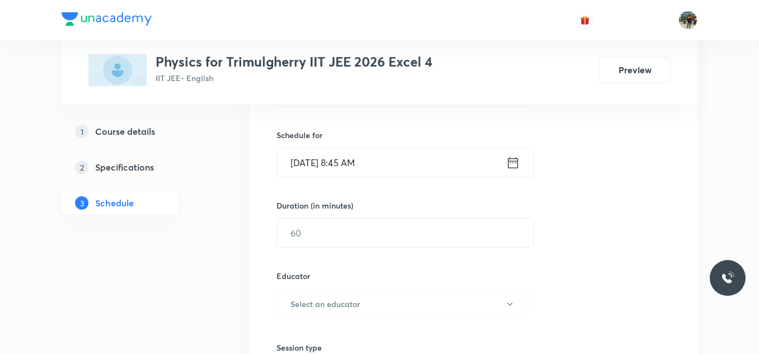
scroll to position [259, 0]
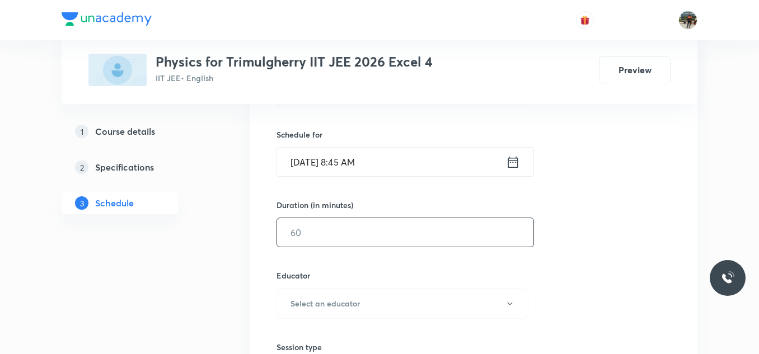
click at [317, 219] on input "text" at bounding box center [405, 232] width 256 height 29
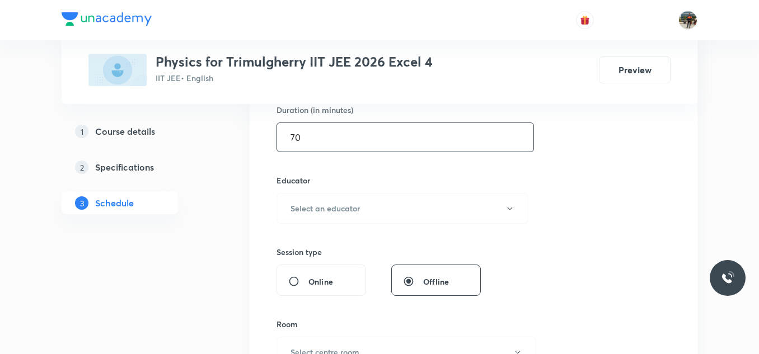
scroll to position [356, 0]
type input "70"
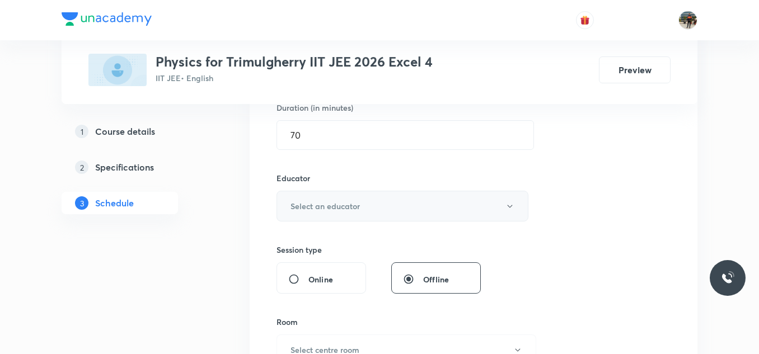
click at [317, 213] on button "Select an educator" at bounding box center [402, 206] width 252 height 31
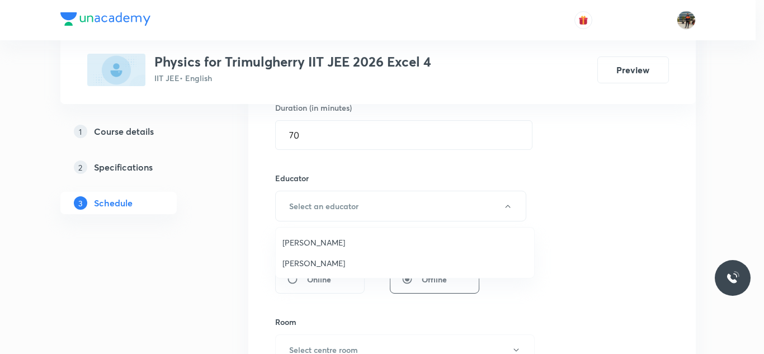
click at [307, 249] on li "Rajesh Vuddavolu" at bounding box center [405, 242] width 258 height 21
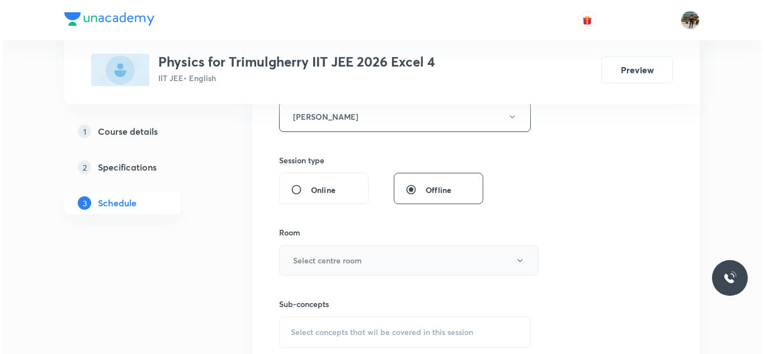
scroll to position [528, 0]
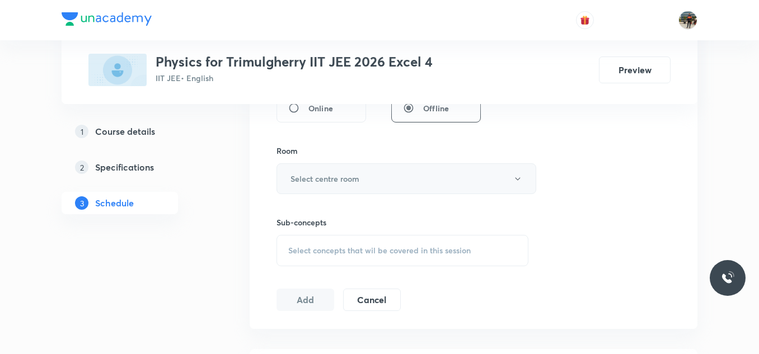
click at [314, 182] on h6 "Select centre room" at bounding box center [324, 179] width 69 height 12
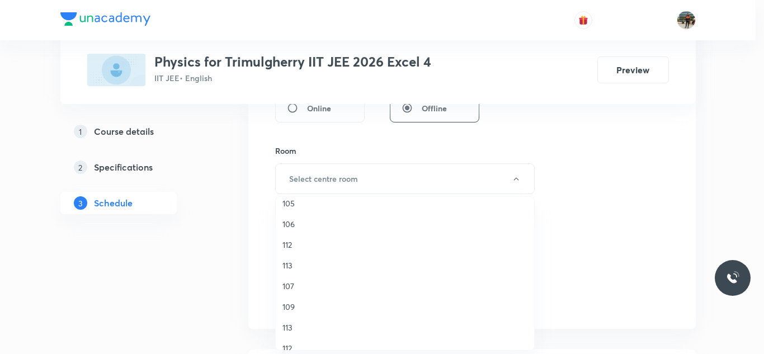
scroll to position [154, 0]
drag, startPoint x: 289, startPoint y: 267, endPoint x: 195, endPoint y: 268, distance: 94.0
click at [195, 268] on div "101 116 115 114 102 103 104 105 106 112 113 107 109 113 112 110 111" at bounding box center [382, 177] width 764 height 354
drag, startPoint x: 195, startPoint y: 268, endPoint x: 105, endPoint y: 319, distance: 103.5
click at [105, 319] on div at bounding box center [382, 177] width 764 height 354
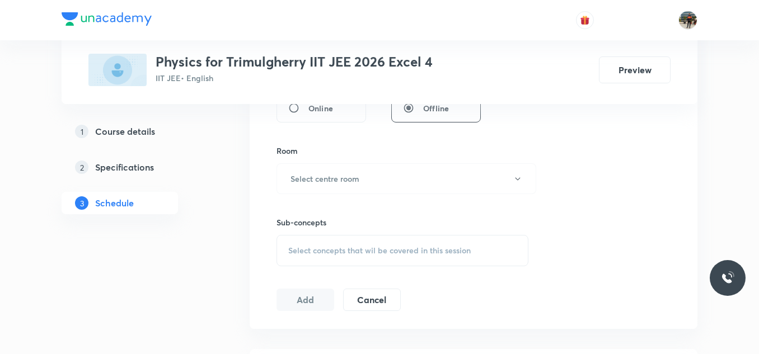
click at [306, 252] on span "Select concepts that wil be covered in this session" at bounding box center [379, 250] width 182 height 9
click at [313, 173] on h6 "Select centre room" at bounding box center [324, 179] width 69 height 12
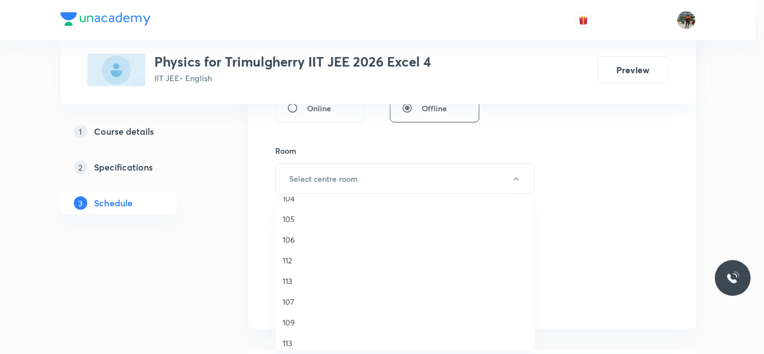
scroll to position [208, 0]
drag, startPoint x: 289, startPoint y: 274, endPoint x: 215, endPoint y: 282, distance: 73.8
click at [215, 282] on div "101 116 115 114 102 103 104 105 106 112 113 107 109 113 112 110 111" at bounding box center [382, 177] width 764 height 354
click at [215, 282] on div at bounding box center [382, 177] width 764 height 354
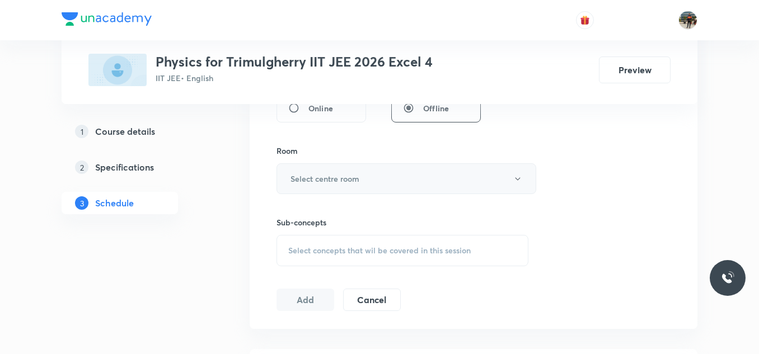
click at [311, 182] on h6 "Select centre room" at bounding box center [324, 179] width 69 height 12
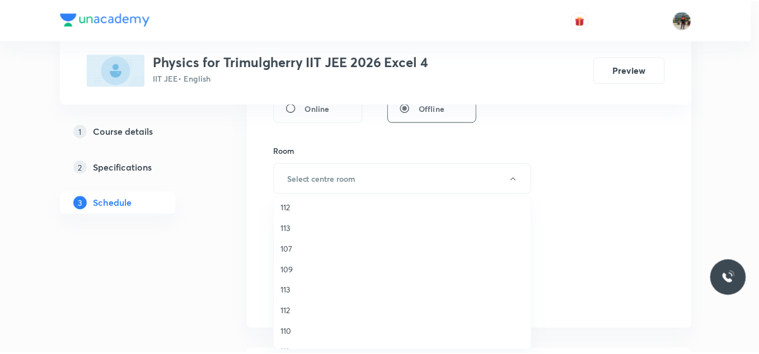
scroll to position [191, 0]
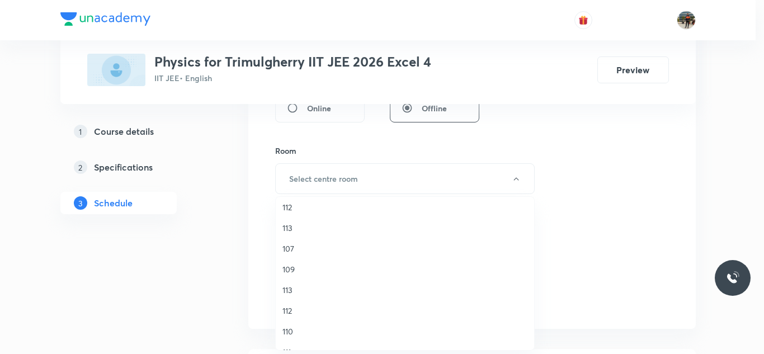
click at [290, 289] on span "113" at bounding box center [405, 290] width 245 height 12
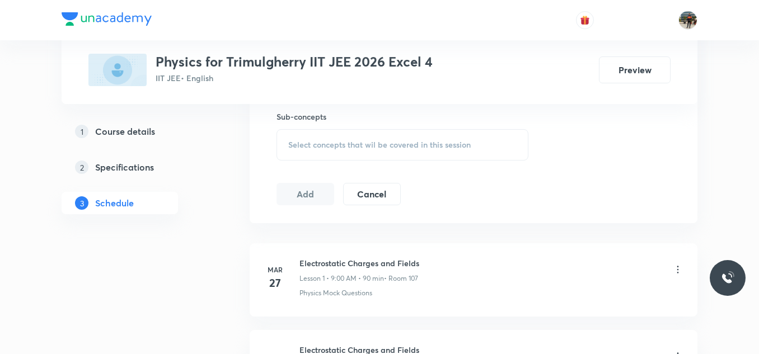
scroll to position [639, 0]
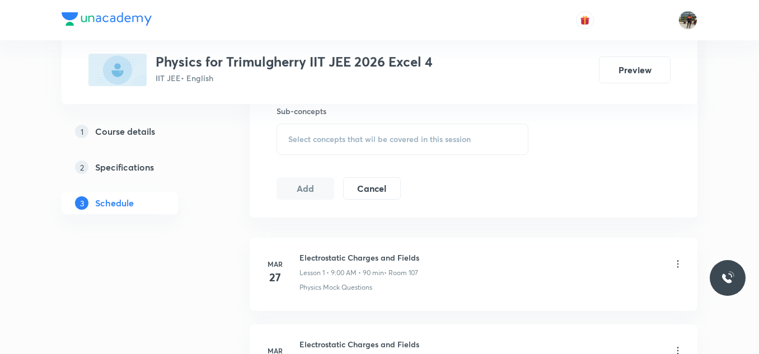
click at [299, 141] on span "Select concepts that wil be covered in this session" at bounding box center [379, 139] width 182 height 9
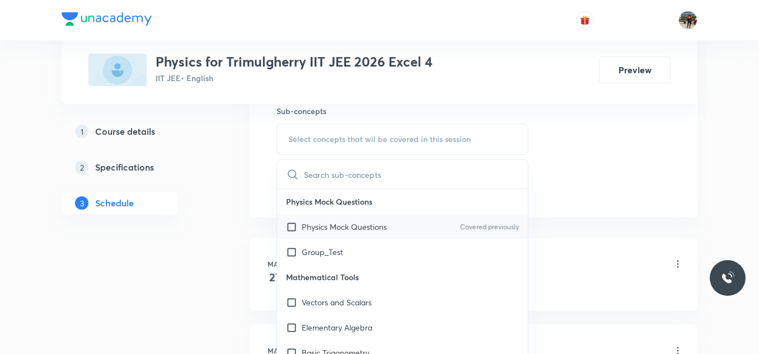
click at [289, 229] on input "checkbox" at bounding box center [294, 227] width 16 height 12
checkbox input "true"
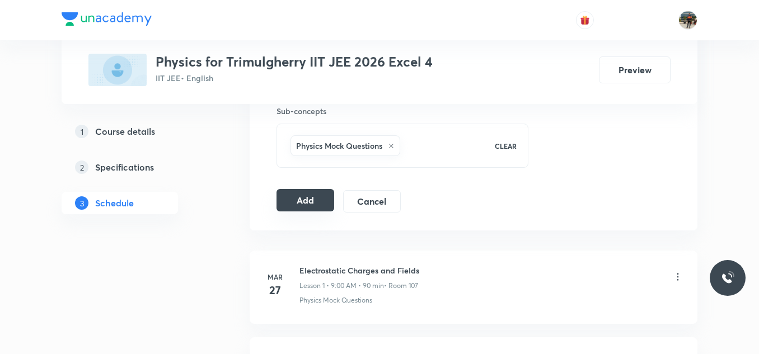
click at [308, 199] on button "Add" at bounding box center [305, 200] width 58 height 22
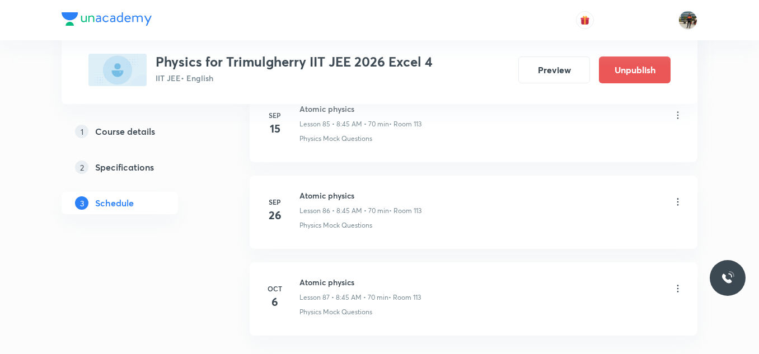
scroll to position [7574, 0]
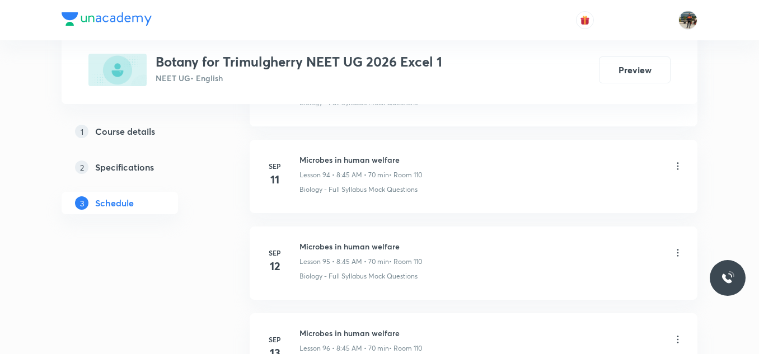
scroll to position [8955, 0]
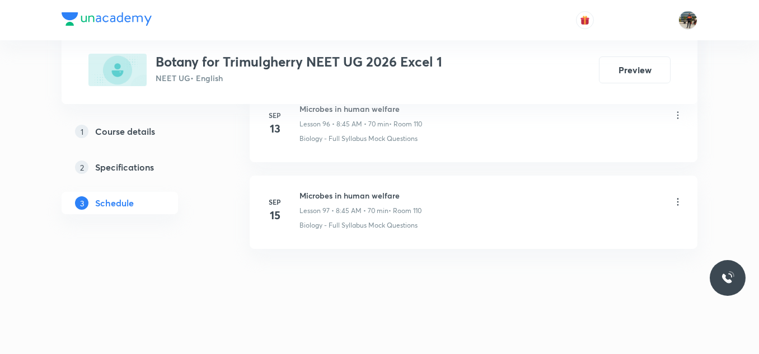
click at [342, 191] on h6 "Microbes in human welfare" at bounding box center [360, 196] width 122 height 12
copy h6 "Microbes in human welfare"
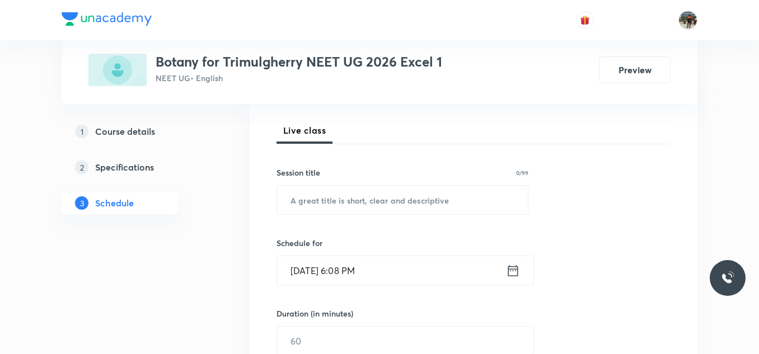
scroll to position [150, 0]
click at [342, 191] on input "text" at bounding box center [402, 200] width 251 height 29
paste input "Microbes in human welfare"
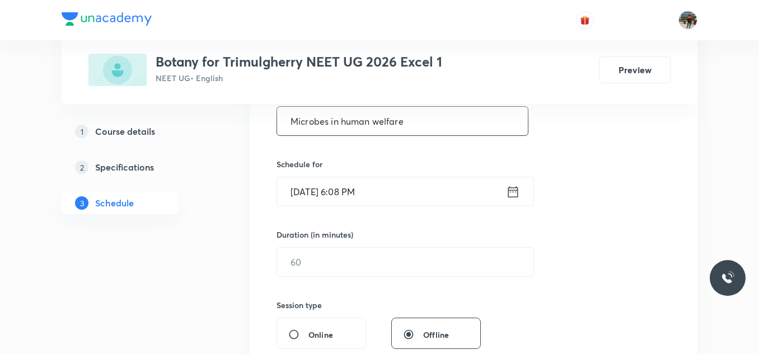
scroll to position [230, 0]
type input "Microbes in human welfare"
click at [510, 199] on div "[DATE] 6:08 PM ​" at bounding box center [404, 191] width 257 height 30
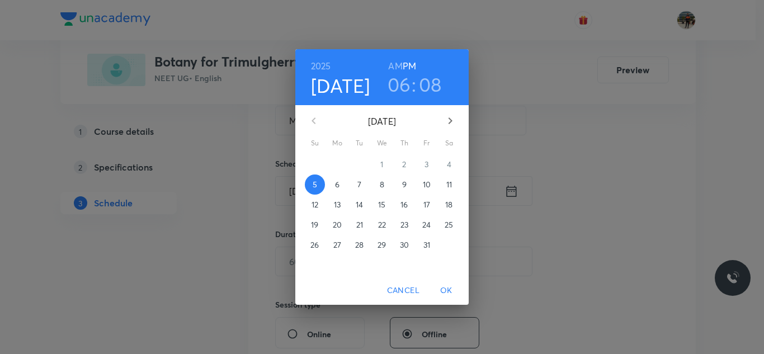
click at [341, 185] on span "6" at bounding box center [337, 184] width 20 height 11
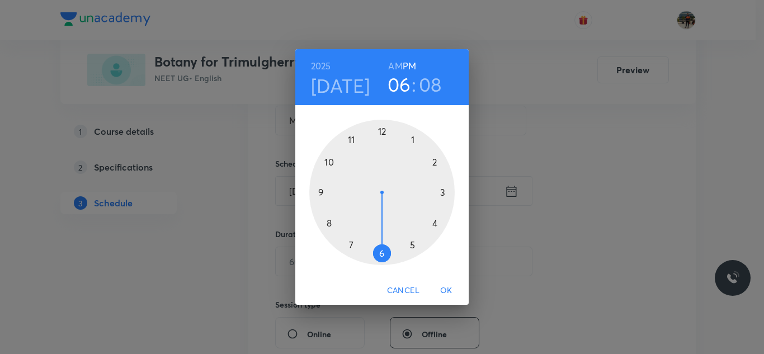
click at [392, 65] on h6 "AM" at bounding box center [395, 66] width 14 height 16
click at [330, 224] on div at bounding box center [381, 192] width 145 height 145
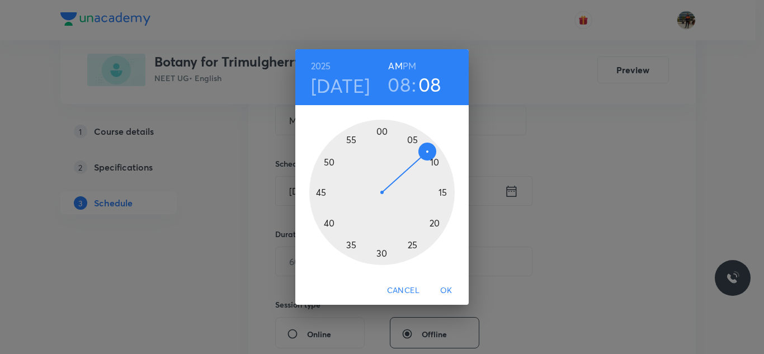
click at [319, 192] on div at bounding box center [381, 192] width 145 height 145
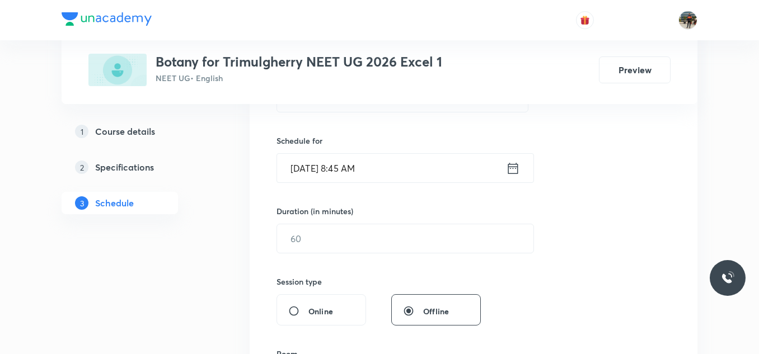
scroll to position [254, 0]
click at [304, 234] on input "text" at bounding box center [405, 237] width 256 height 29
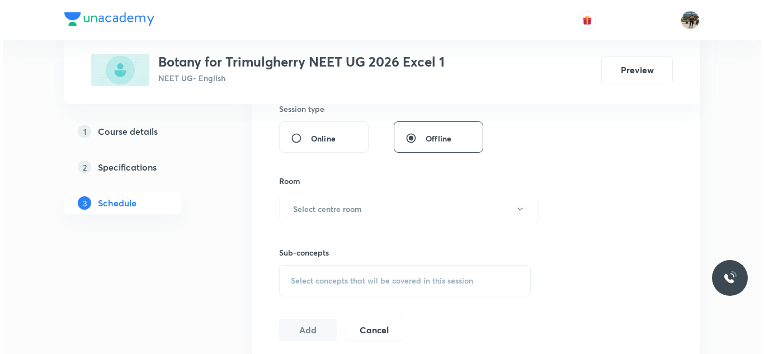
scroll to position [426, 0]
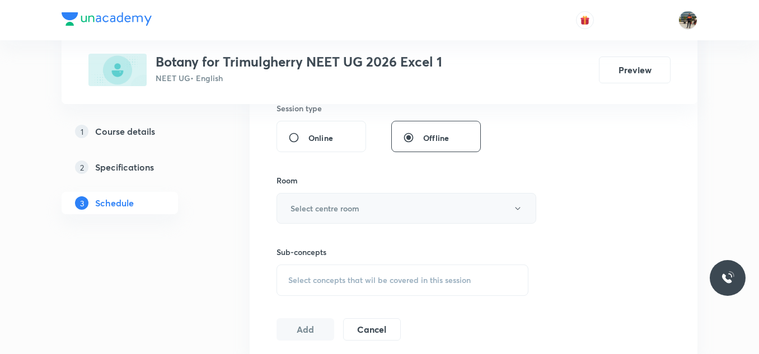
type input "70"
click at [304, 214] on h6 "Select centre room" at bounding box center [324, 209] width 69 height 12
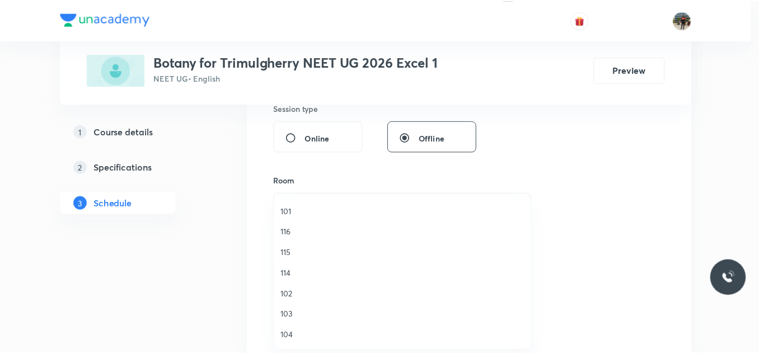
scroll to position [208, 0]
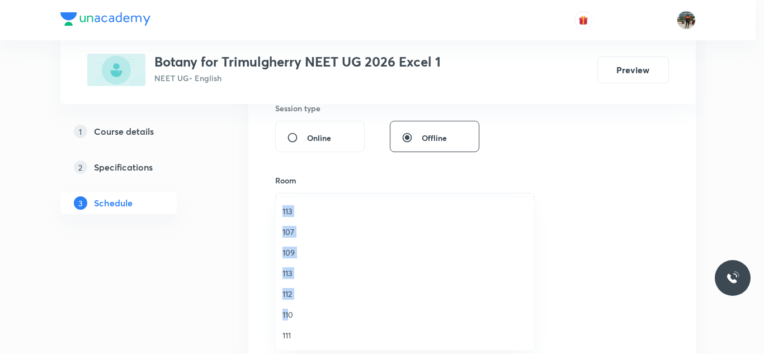
drag, startPoint x: 288, startPoint y: 314, endPoint x: 172, endPoint y: 313, distance: 115.8
click at [172, 313] on div "101 116 115 114 102 103 104 105 106 112 113 107 109 113 112 110 111" at bounding box center [382, 177] width 764 height 354
click at [290, 311] on span "110" at bounding box center [405, 315] width 245 height 12
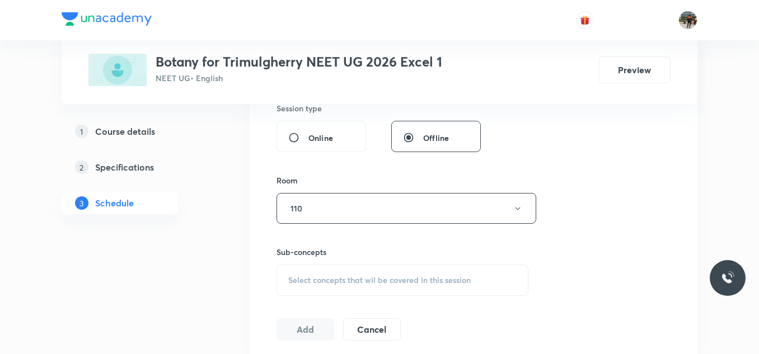
scroll to position [496, 0]
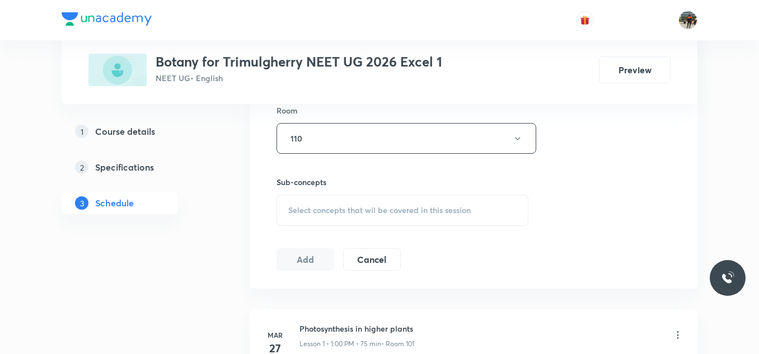
click at [295, 199] on div "Select concepts that wil be covered in this session" at bounding box center [402, 210] width 252 height 31
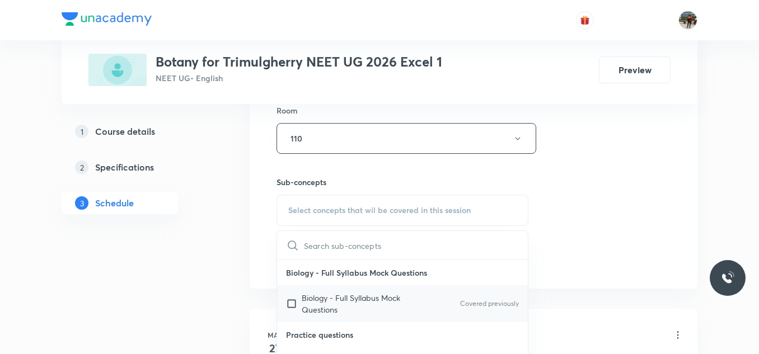
click at [290, 304] on input "checkbox" at bounding box center [294, 303] width 16 height 23
checkbox input "true"
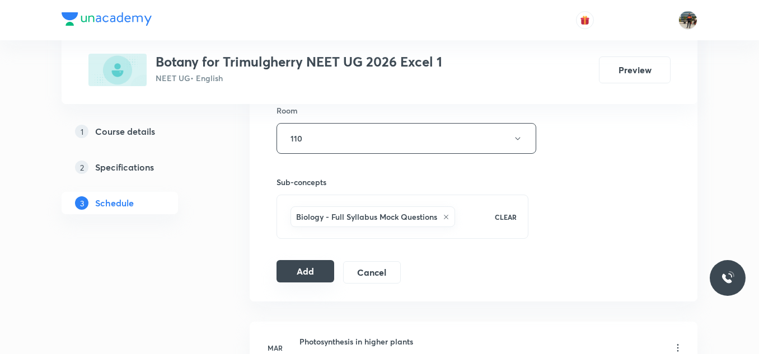
click at [283, 266] on button "Add" at bounding box center [305, 271] width 58 height 22
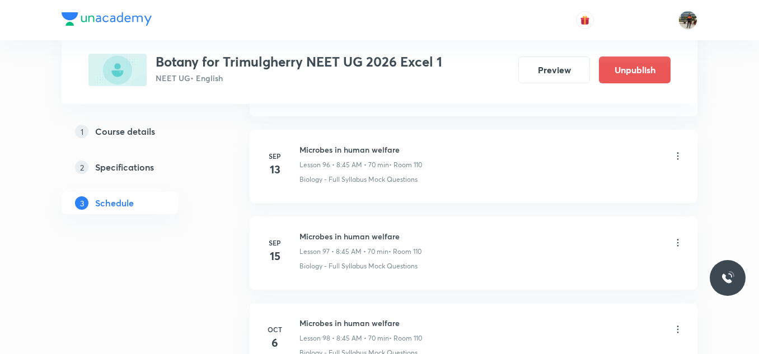
scroll to position [8528, 0]
